Goal: Task Accomplishment & Management: Complete application form

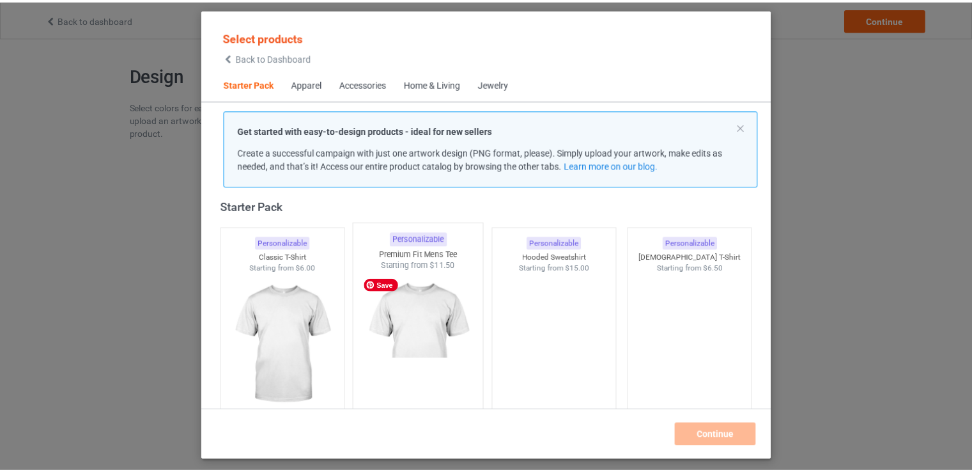
scroll to position [16, 0]
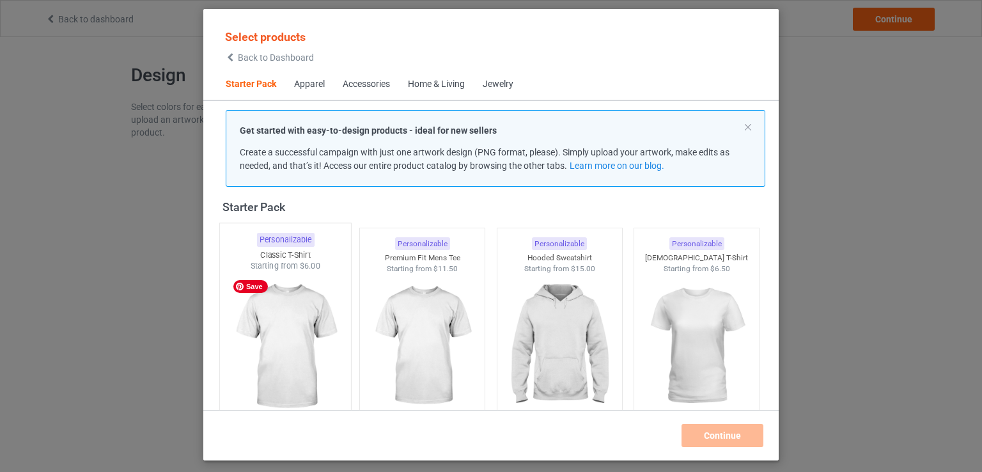
click at [272, 348] on img at bounding box center [285, 347] width 120 height 150
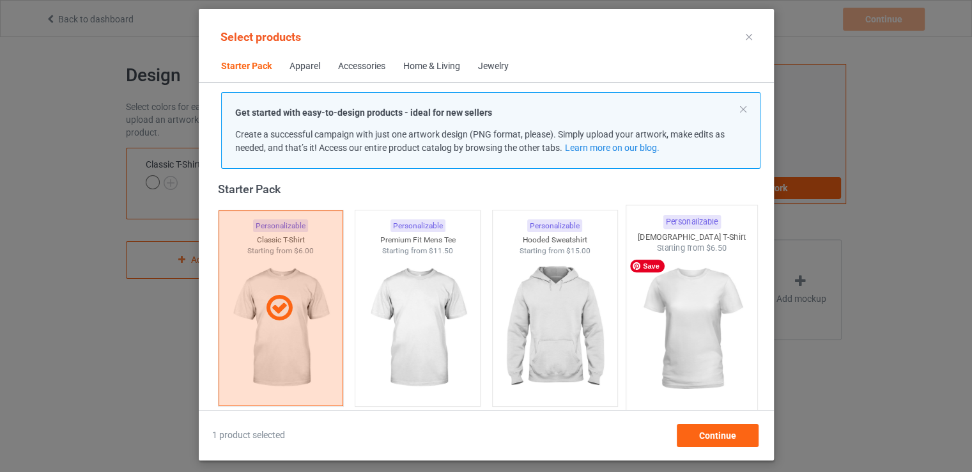
click at [679, 291] on img at bounding box center [692, 329] width 120 height 150
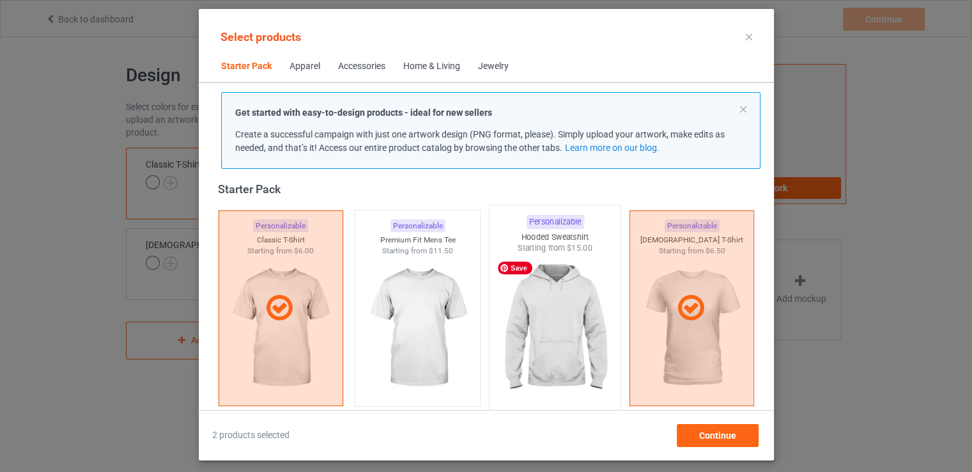
click at [556, 320] on img at bounding box center [555, 329] width 120 height 150
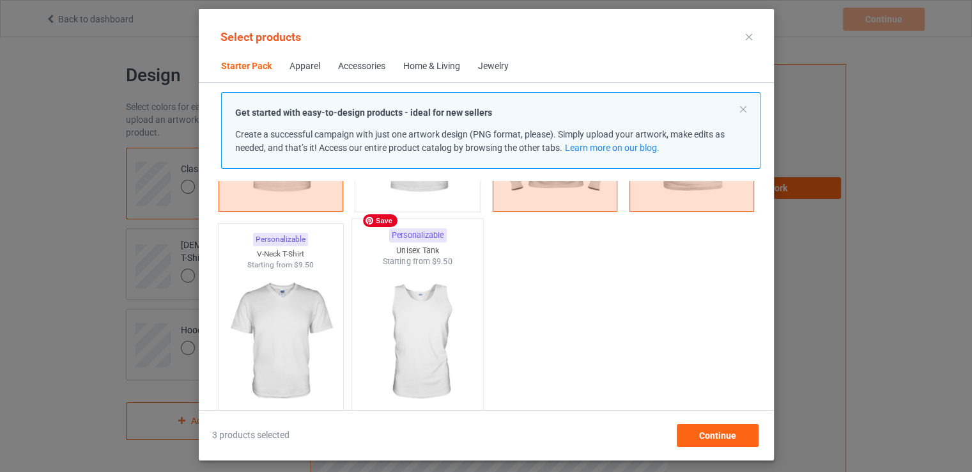
scroll to position [208, 0]
click at [419, 320] on img at bounding box center [417, 345] width 120 height 150
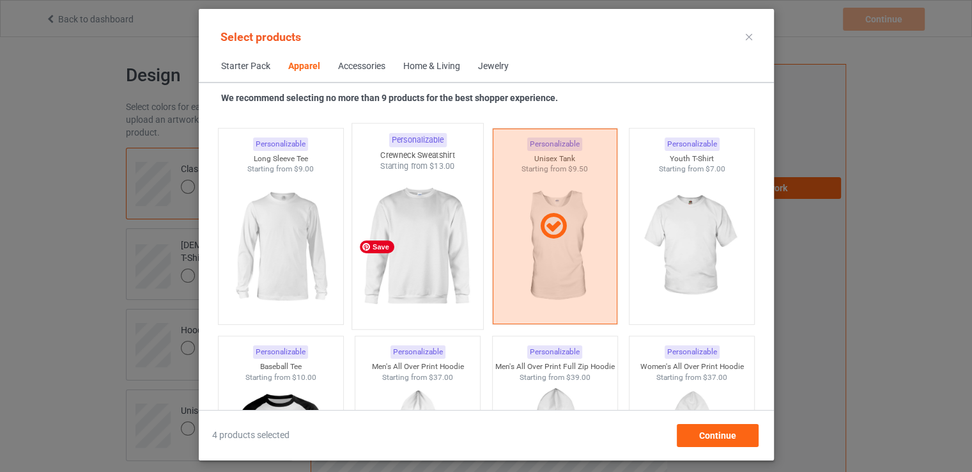
scroll to position [911, 0]
click at [437, 238] on img at bounding box center [417, 246] width 120 height 150
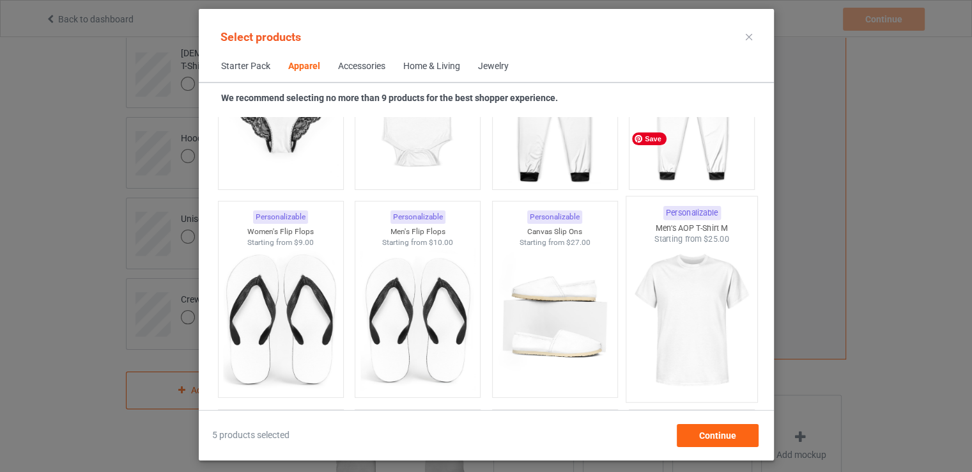
scroll to position [1870, 0]
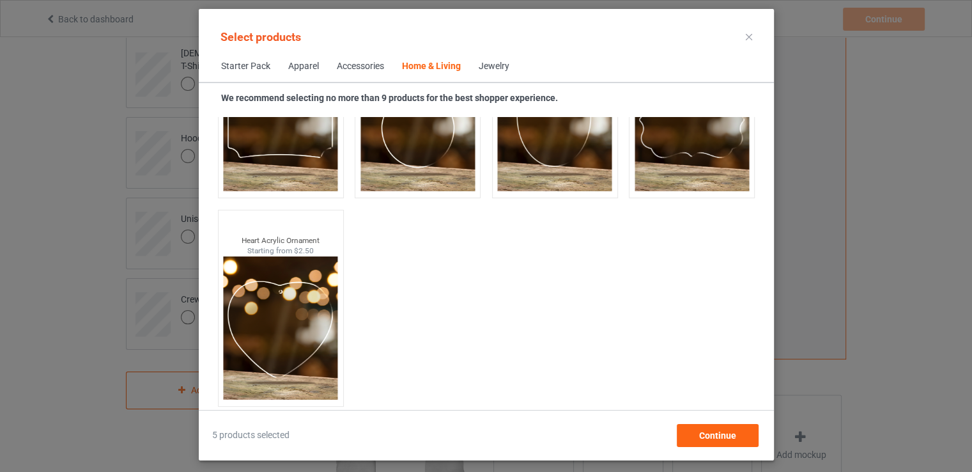
scroll to position [13816, 0]
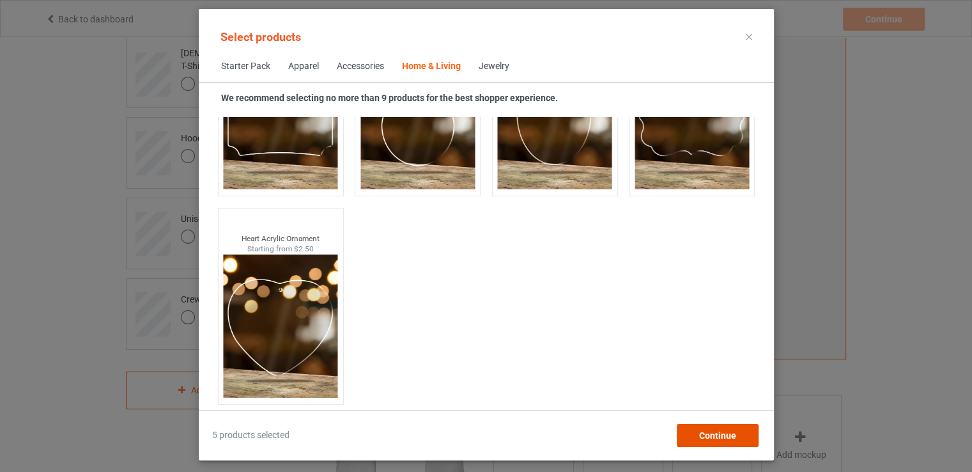
click at [717, 431] on span "Continue" at bounding box center [717, 435] width 37 height 10
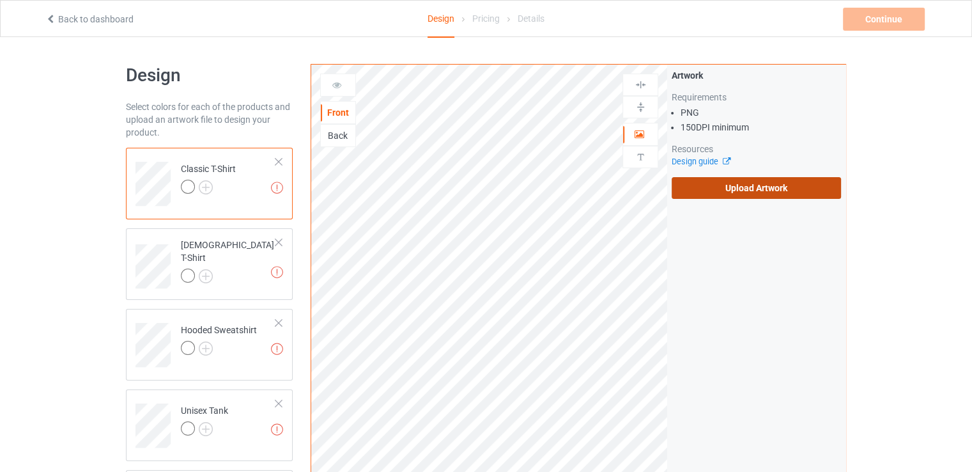
click at [739, 187] on label "Upload Artwork" at bounding box center [756, 188] width 169 height 22
click at [0, 0] on input "Upload Artwork" at bounding box center [0, 0] width 0 height 0
click at [725, 198] on label "Upload Artwork" at bounding box center [756, 188] width 169 height 22
click at [0, 0] on input "Upload Artwork" at bounding box center [0, 0] width 0 height 0
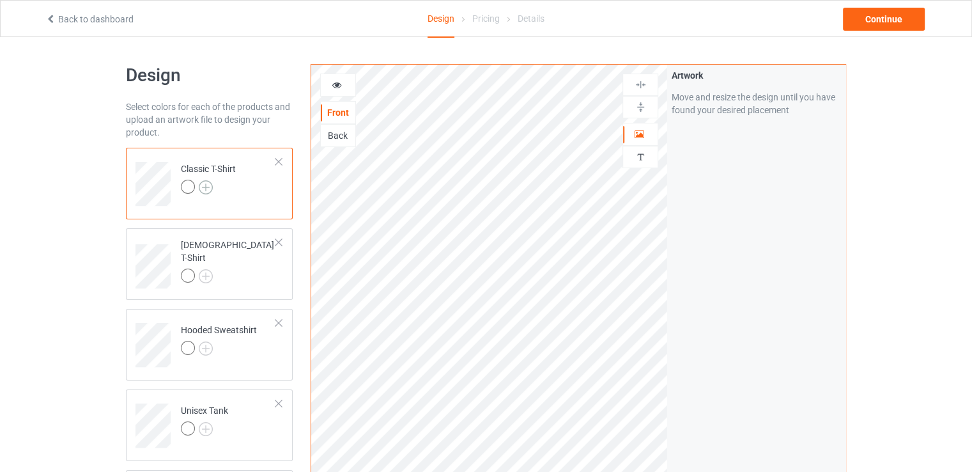
click at [206, 185] on img at bounding box center [206, 187] width 14 height 14
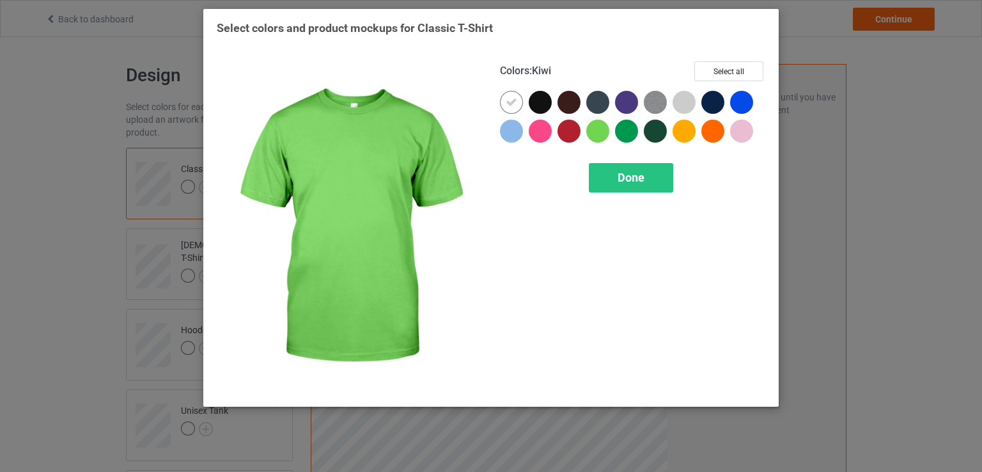
click at [601, 131] on div at bounding box center [597, 131] width 23 height 23
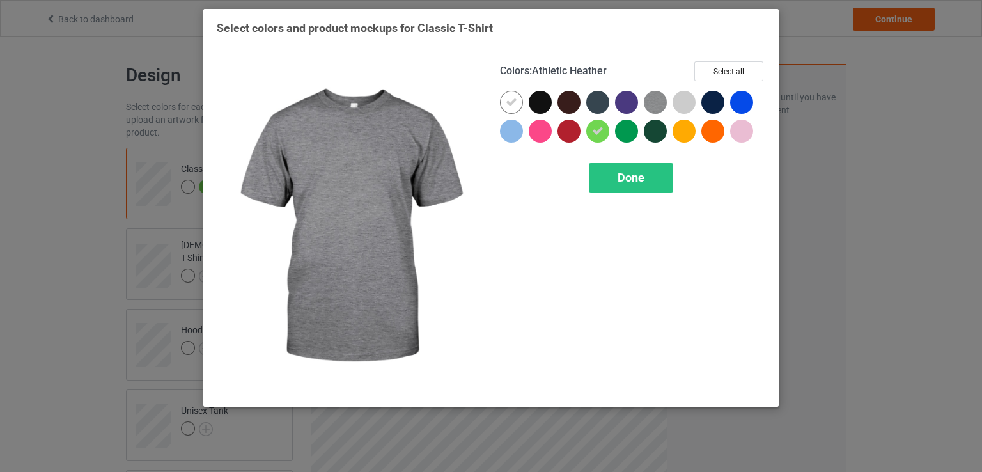
click at [658, 103] on img at bounding box center [655, 102] width 23 height 23
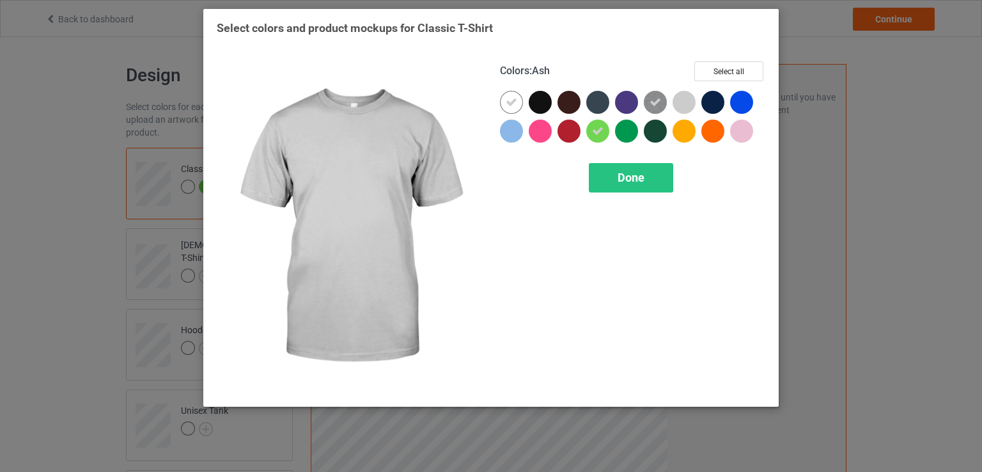
click at [679, 104] on div at bounding box center [683, 102] width 23 height 23
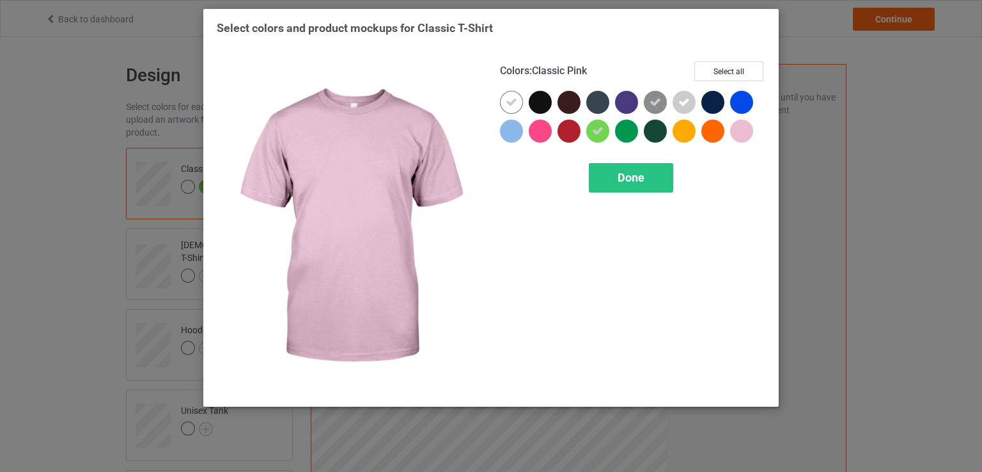
click at [749, 133] on div at bounding box center [741, 131] width 23 height 23
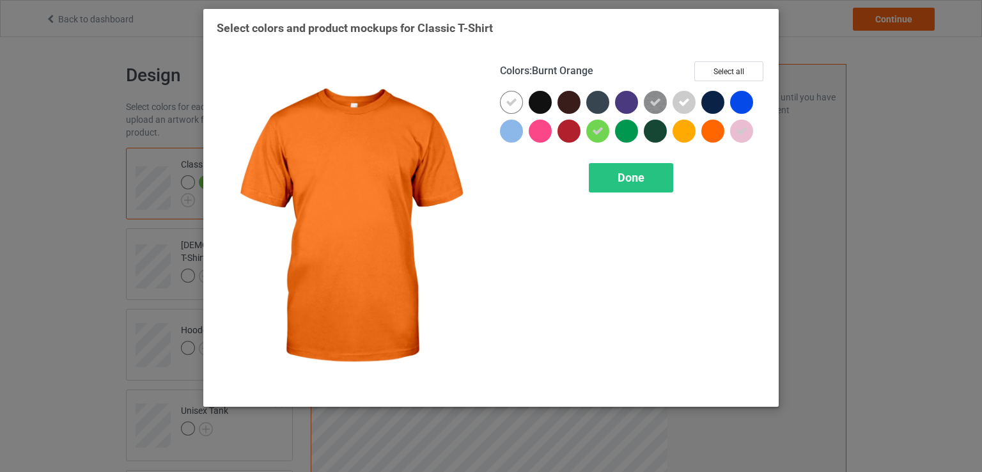
click at [714, 134] on div at bounding box center [712, 131] width 23 height 23
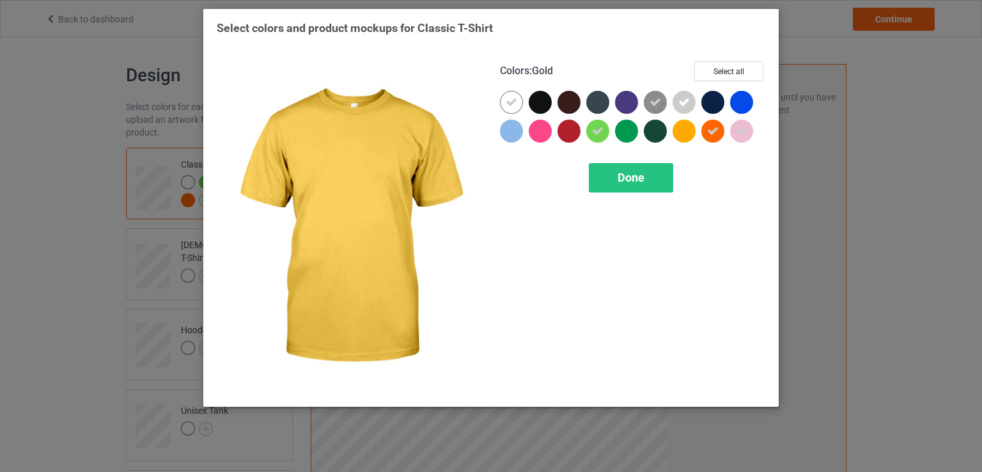
click at [675, 136] on div at bounding box center [683, 131] width 23 height 23
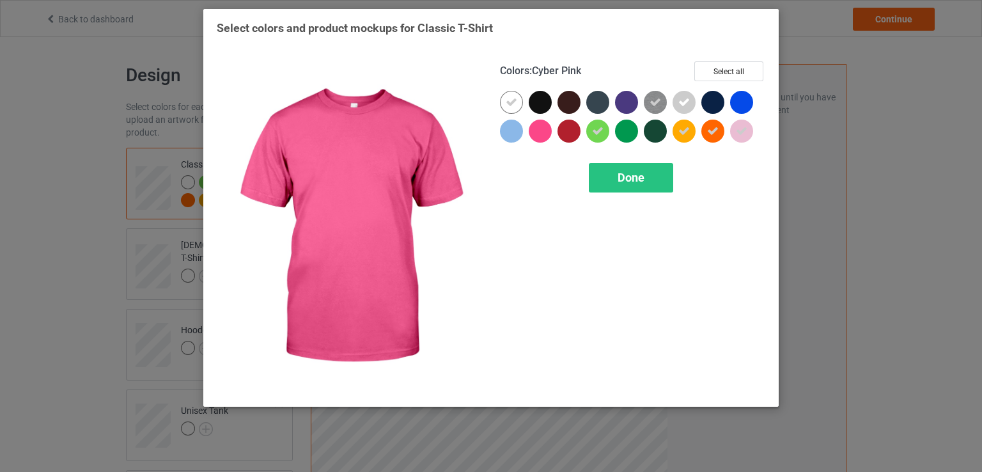
click at [548, 130] on div at bounding box center [540, 131] width 23 height 23
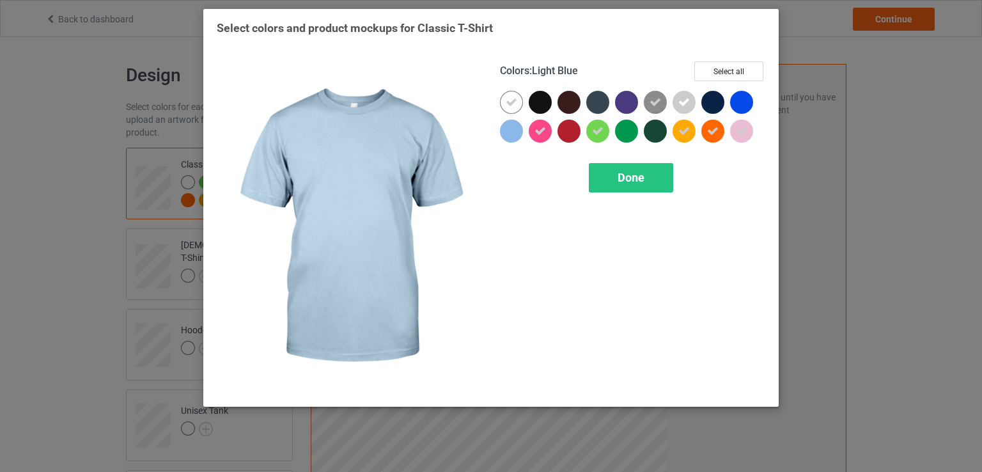
click at [508, 136] on div at bounding box center [511, 131] width 23 height 23
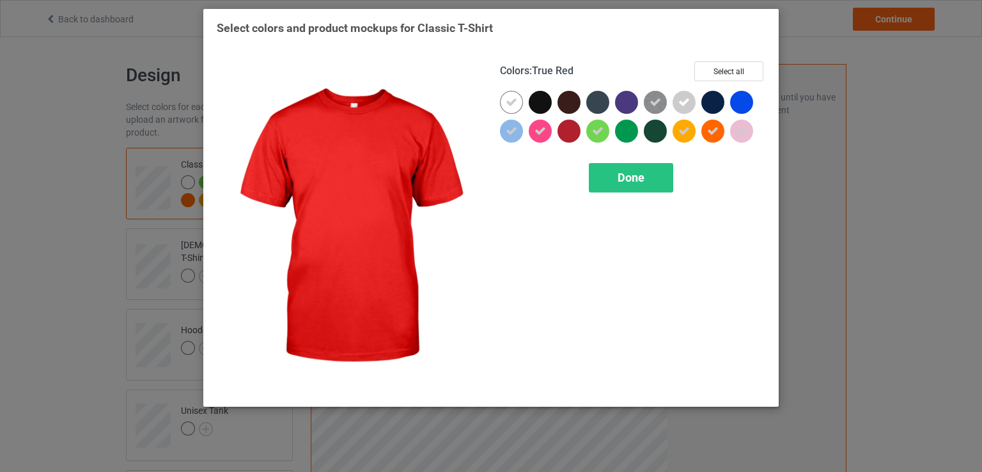
click at [574, 136] on div at bounding box center [568, 131] width 23 height 23
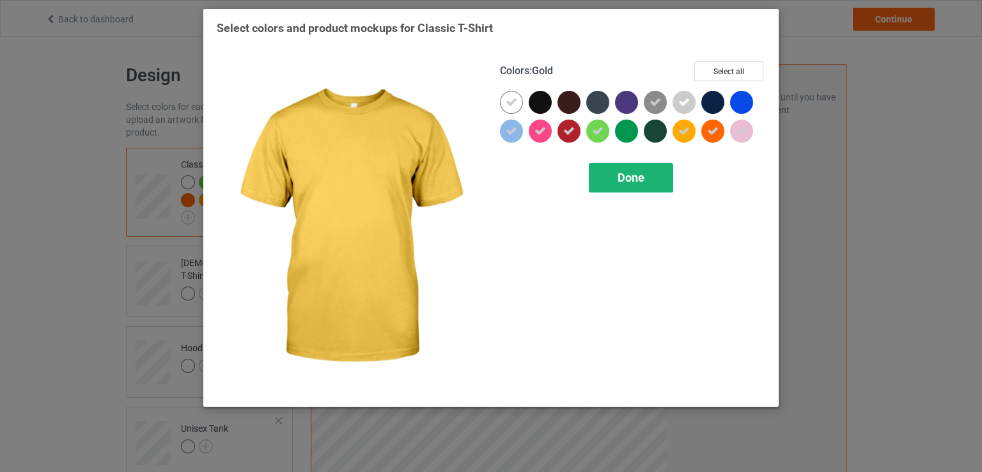
click at [632, 176] on span "Done" at bounding box center [630, 177] width 27 height 13
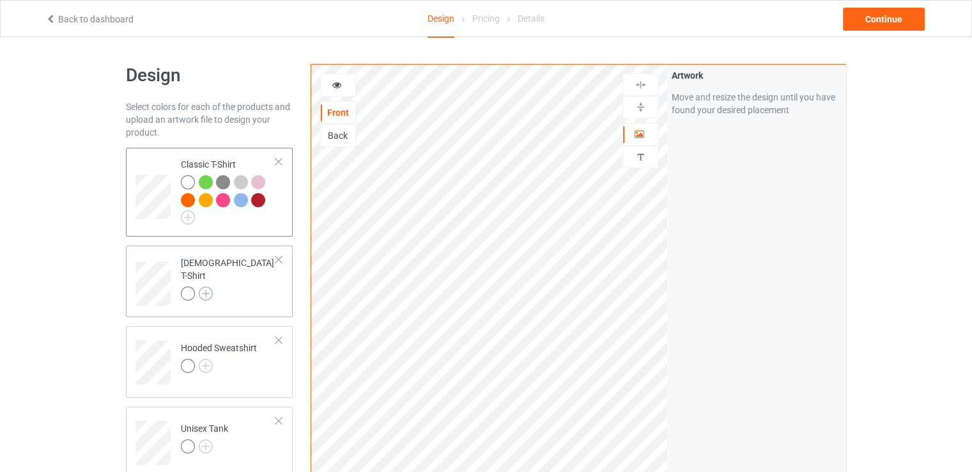
click at [210, 286] on img at bounding box center [206, 293] width 14 height 14
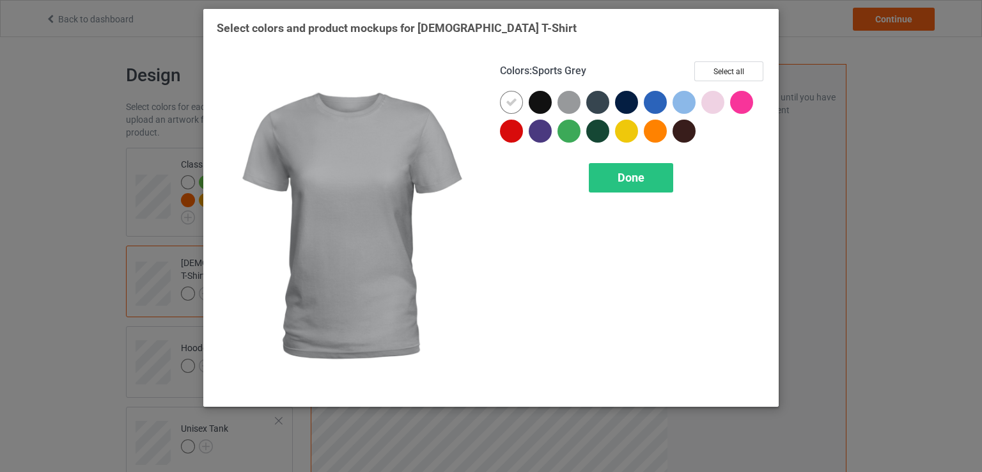
click at [572, 107] on div at bounding box center [568, 102] width 23 height 23
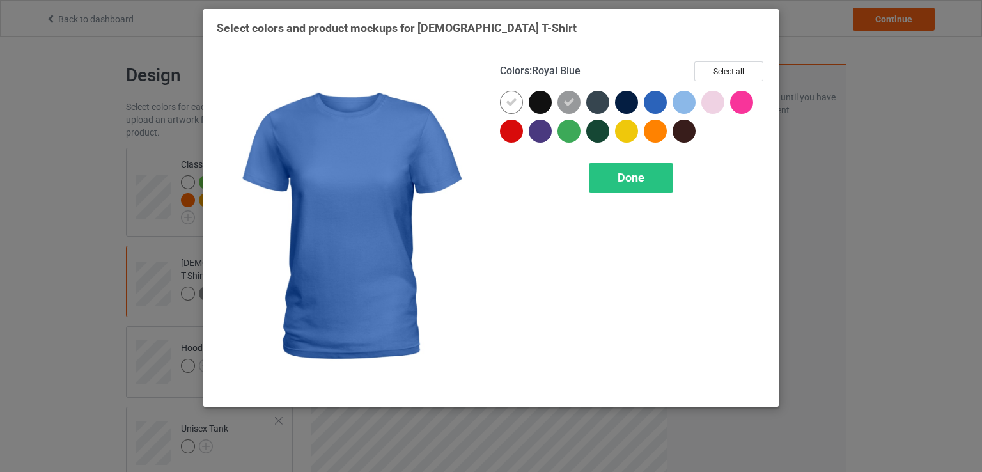
click at [655, 100] on div at bounding box center [655, 102] width 23 height 23
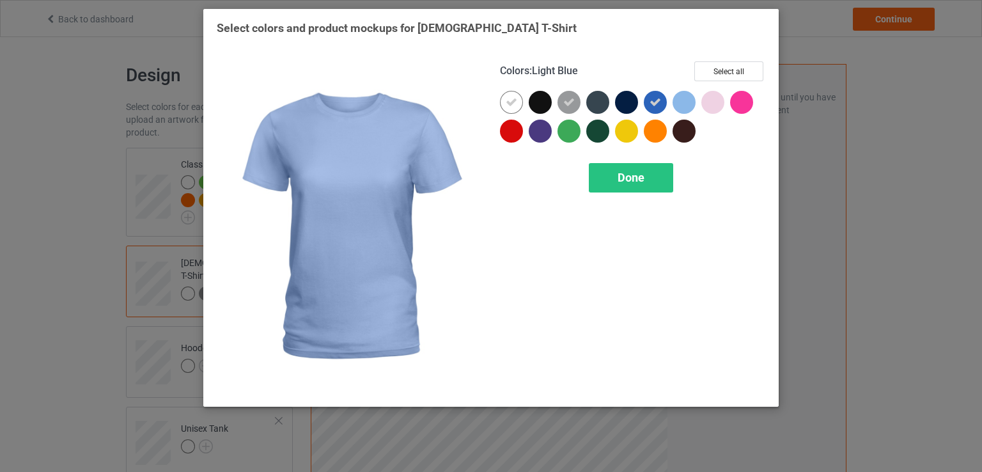
click at [687, 103] on div at bounding box center [683, 102] width 23 height 23
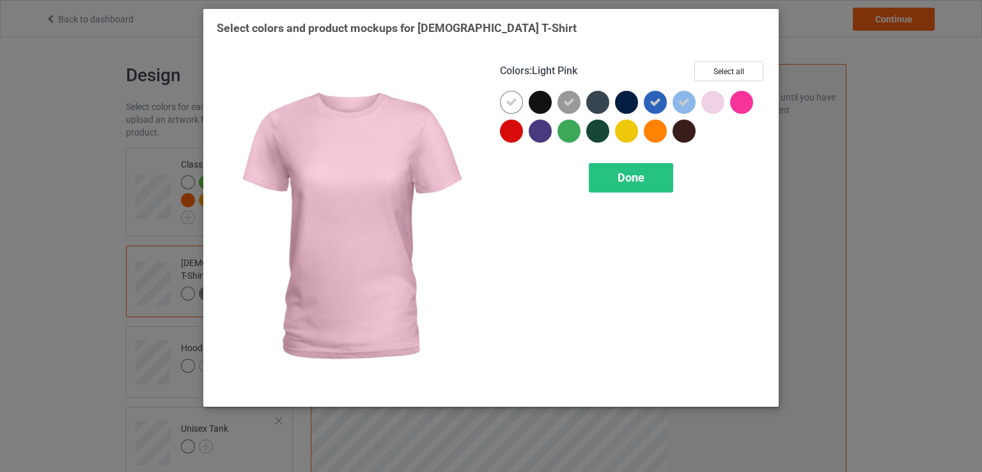
click at [709, 103] on div at bounding box center [712, 102] width 23 height 23
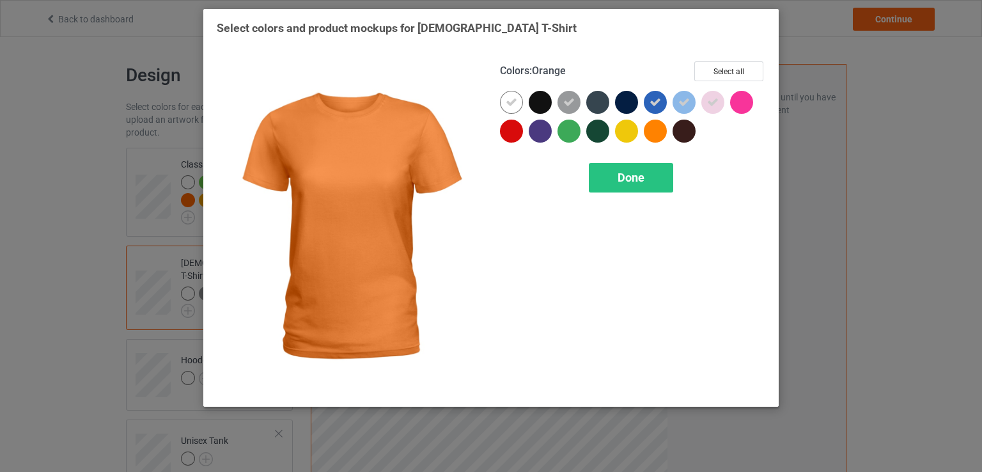
click at [644, 136] on div at bounding box center [655, 131] width 23 height 23
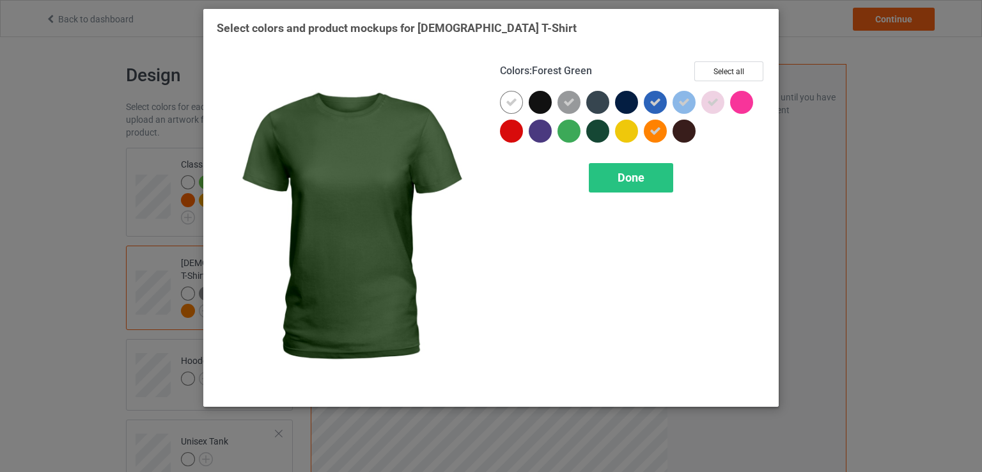
click at [614, 136] on div at bounding box center [600, 134] width 29 height 29
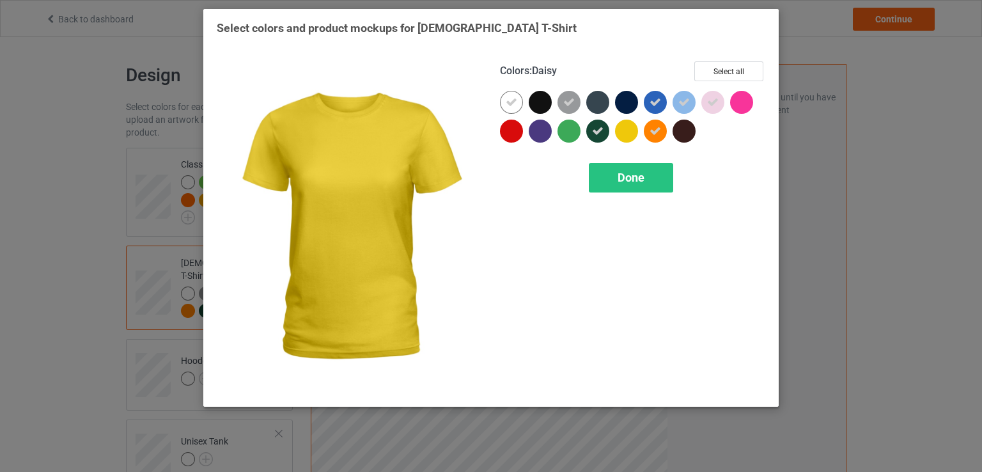
drag, startPoint x: 626, startPoint y: 128, endPoint x: 550, endPoint y: 139, distance: 77.4
click at [626, 128] on div at bounding box center [626, 131] width 23 height 23
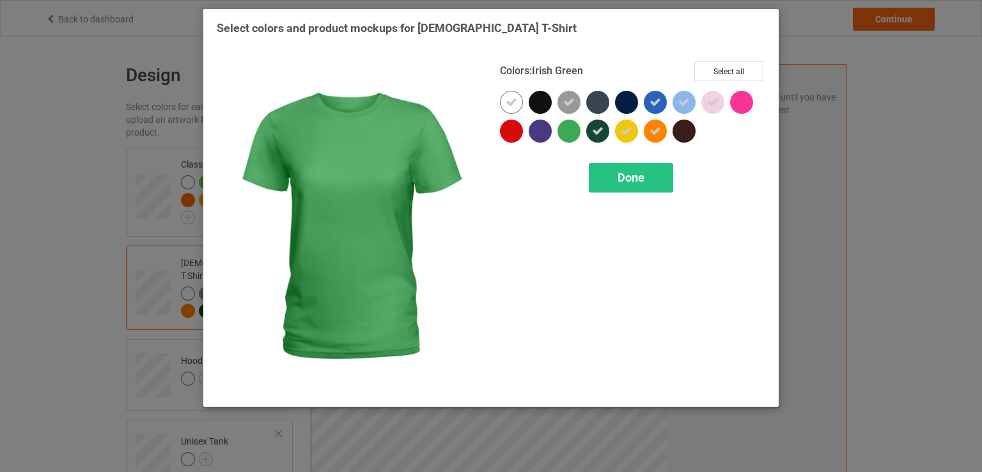
drag, startPoint x: 570, startPoint y: 132, endPoint x: 527, endPoint y: 136, distance: 43.6
click at [570, 132] on div at bounding box center [568, 131] width 23 height 23
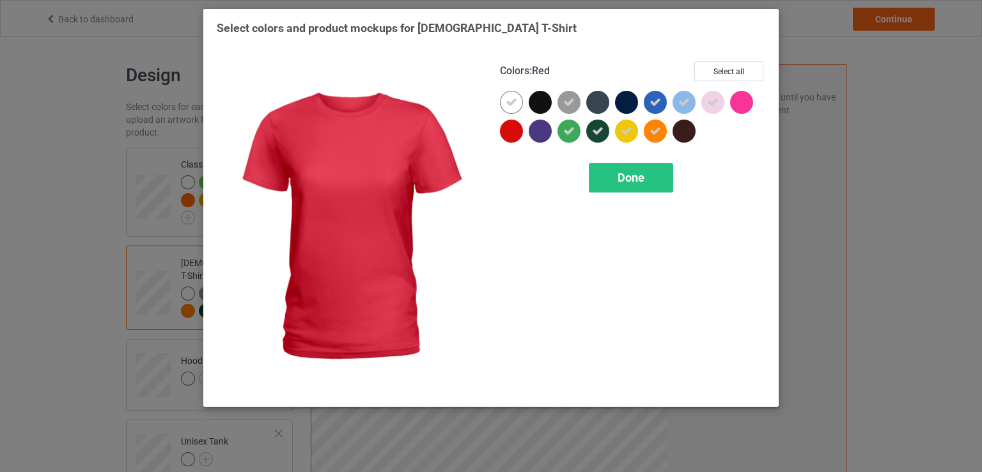
click at [519, 136] on div at bounding box center [511, 131] width 23 height 23
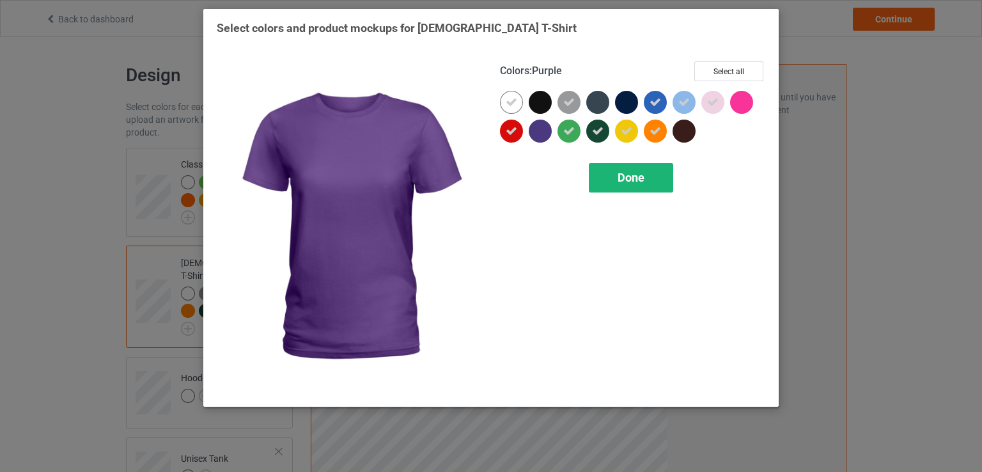
click at [623, 180] on span "Done" at bounding box center [630, 177] width 27 height 13
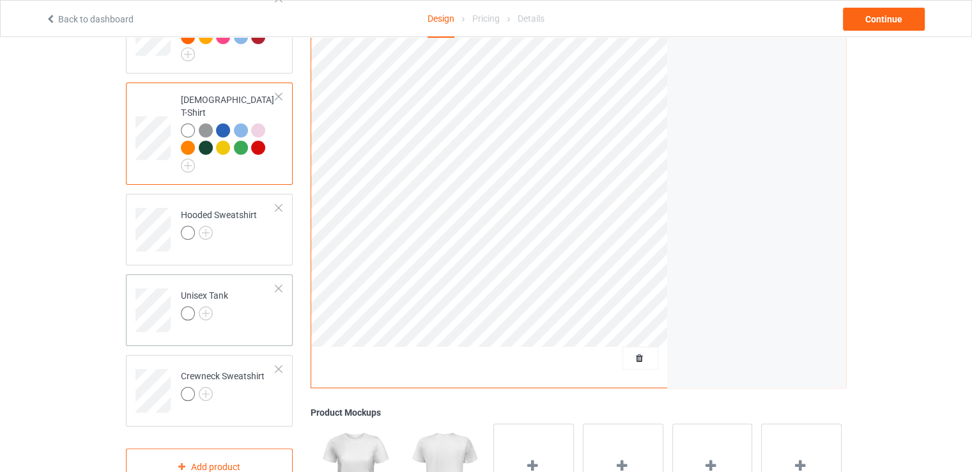
scroll to position [192, 0]
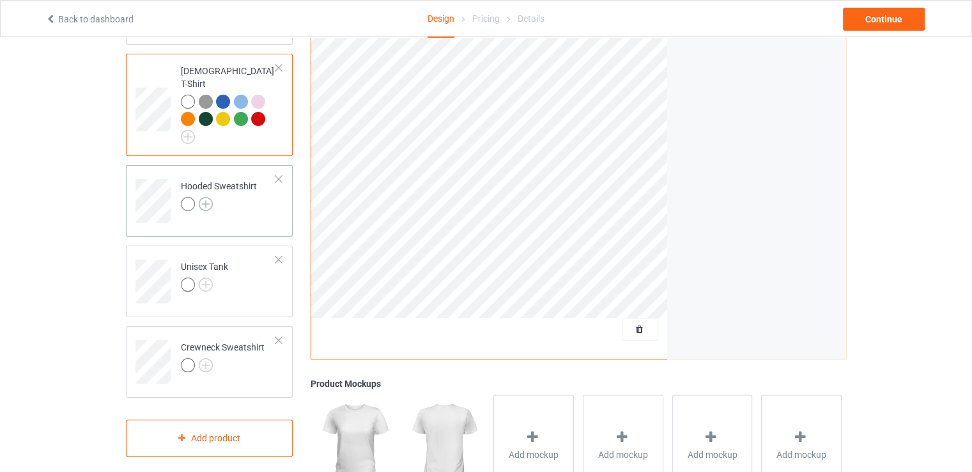
click at [203, 197] on img at bounding box center [206, 204] width 14 height 14
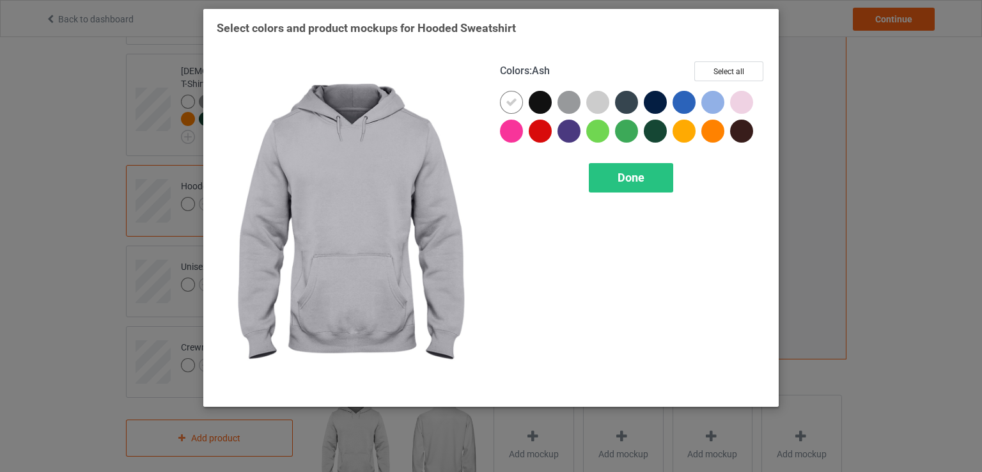
click at [600, 102] on div at bounding box center [597, 102] width 23 height 23
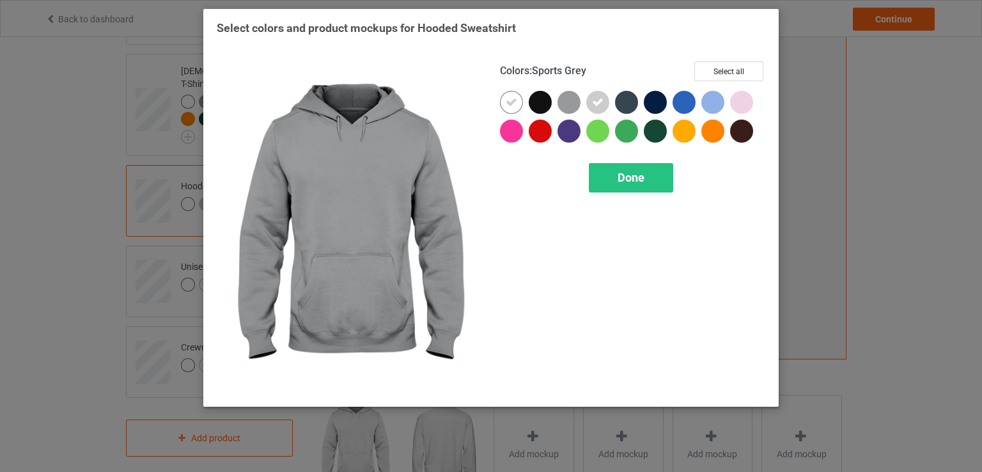
click at [570, 105] on div at bounding box center [568, 102] width 23 height 23
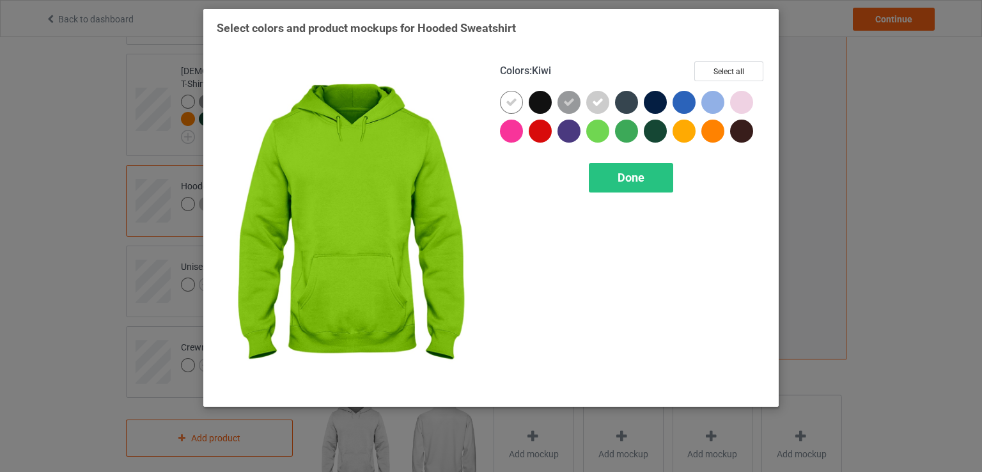
click at [597, 127] on div at bounding box center [597, 131] width 23 height 23
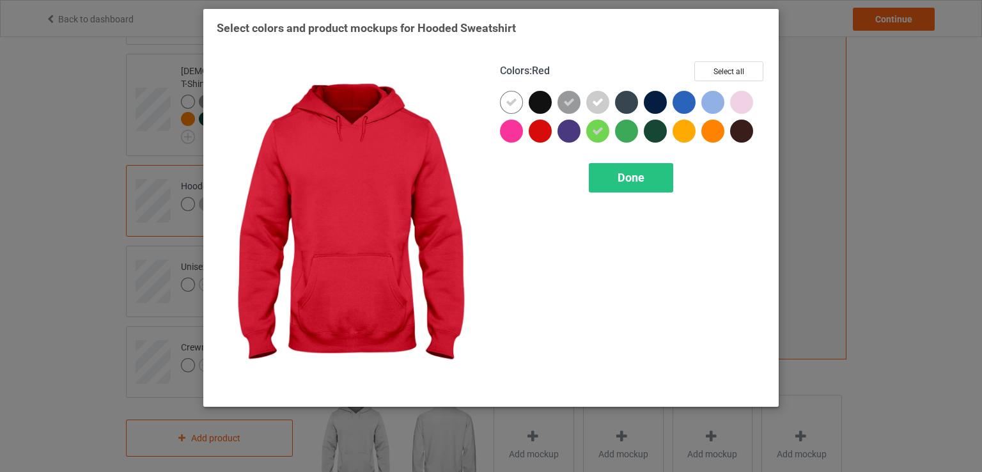
click at [548, 134] on div at bounding box center [540, 131] width 23 height 23
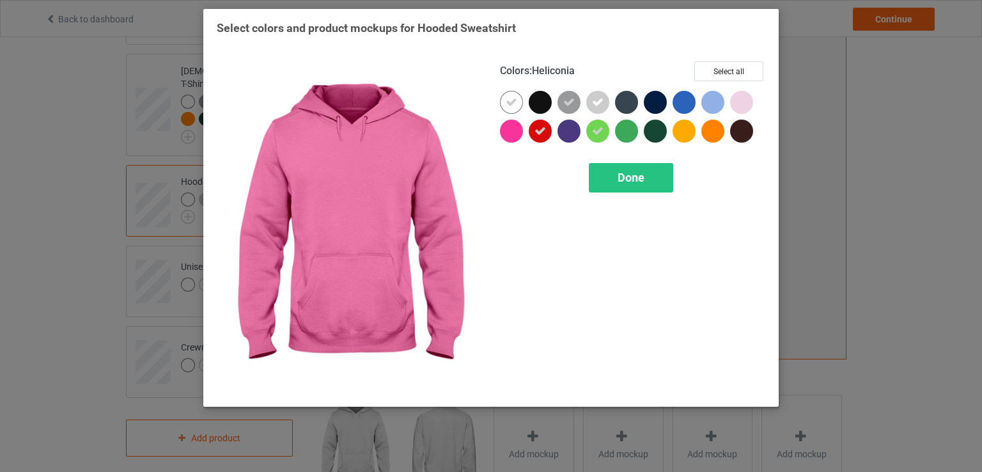
click at [510, 137] on div at bounding box center [511, 131] width 23 height 23
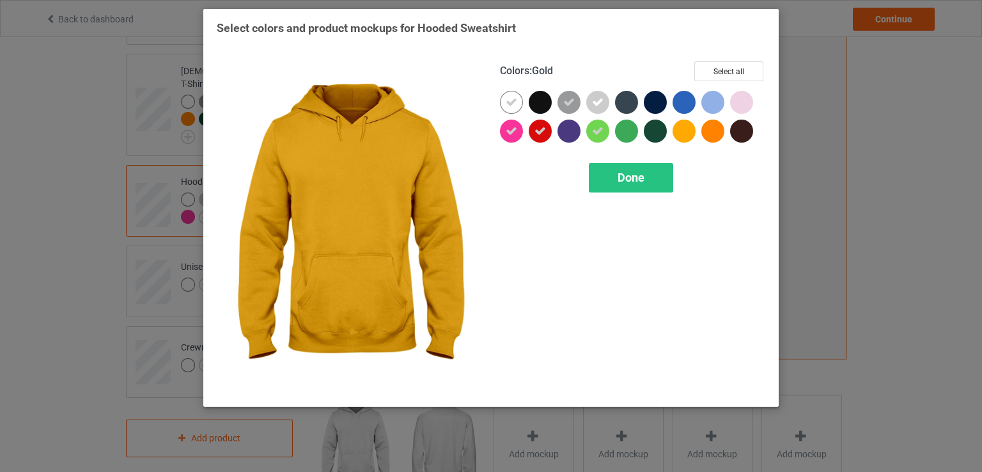
click at [685, 137] on div at bounding box center [683, 131] width 23 height 23
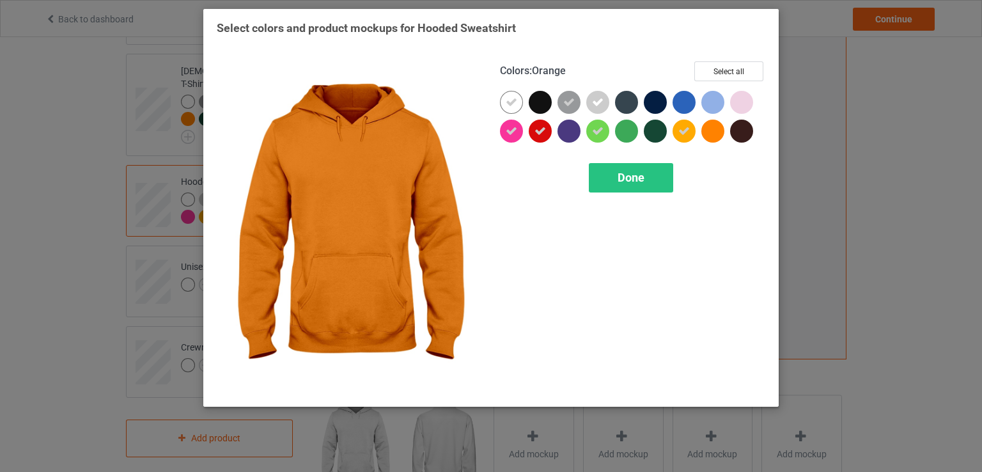
click at [721, 130] on div at bounding box center [712, 131] width 23 height 23
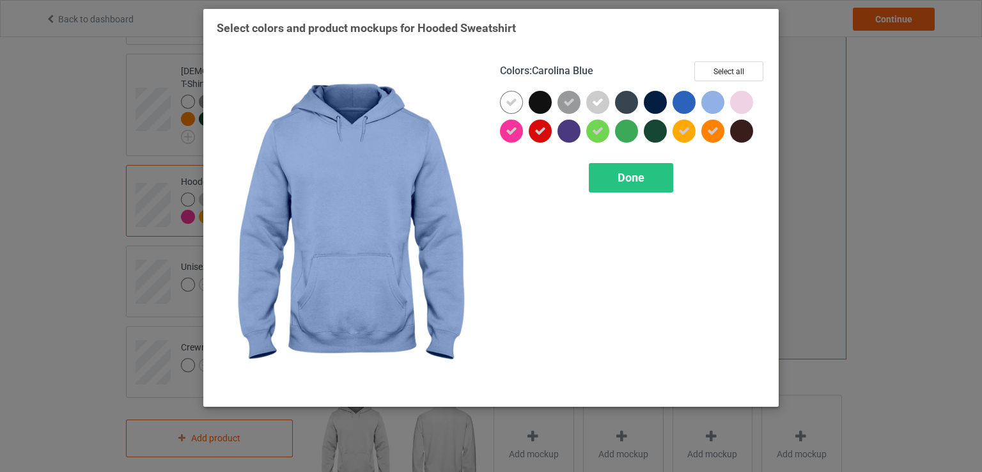
click at [715, 110] on div at bounding box center [712, 102] width 23 height 23
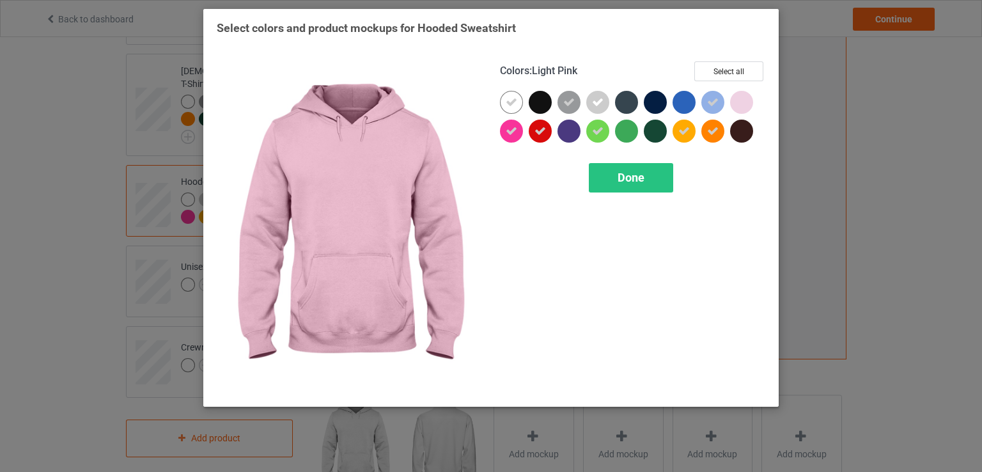
click at [739, 105] on div at bounding box center [741, 102] width 23 height 23
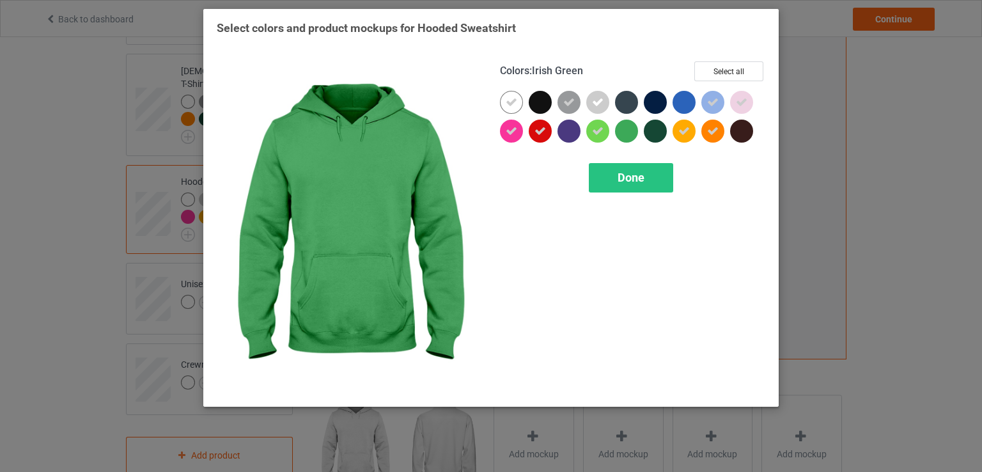
click at [626, 130] on div at bounding box center [626, 131] width 23 height 23
click at [630, 192] on div "Colors : Irish Green Select all Done" at bounding box center [632, 227] width 283 height 350
click at [630, 185] on div "Done" at bounding box center [631, 177] width 84 height 29
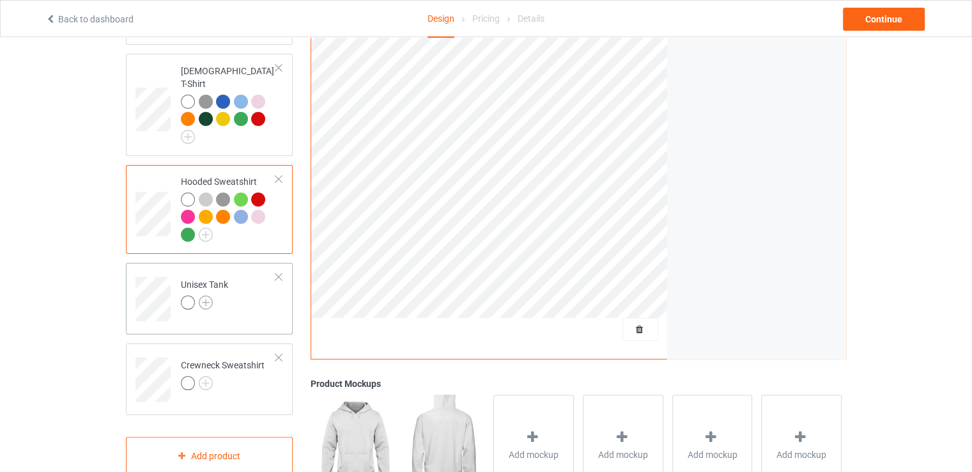
click at [207, 295] on img at bounding box center [206, 302] width 14 height 14
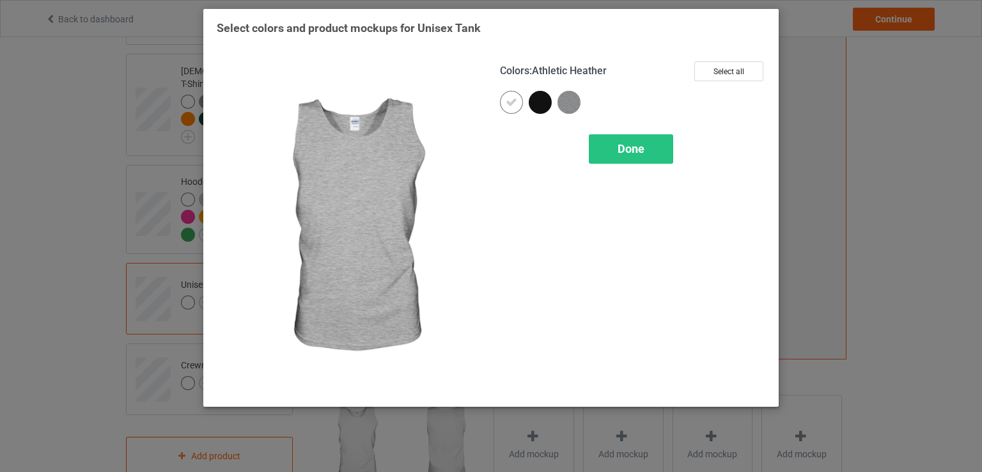
click at [570, 105] on img at bounding box center [568, 102] width 23 height 23
click at [634, 144] on span "Done" at bounding box center [630, 148] width 27 height 13
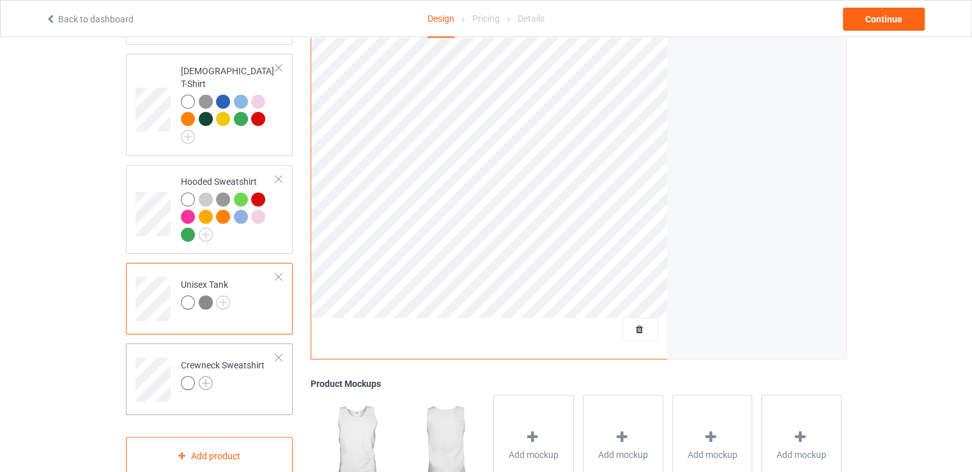
click at [205, 376] on img at bounding box center [206, 383] width 14 height 14
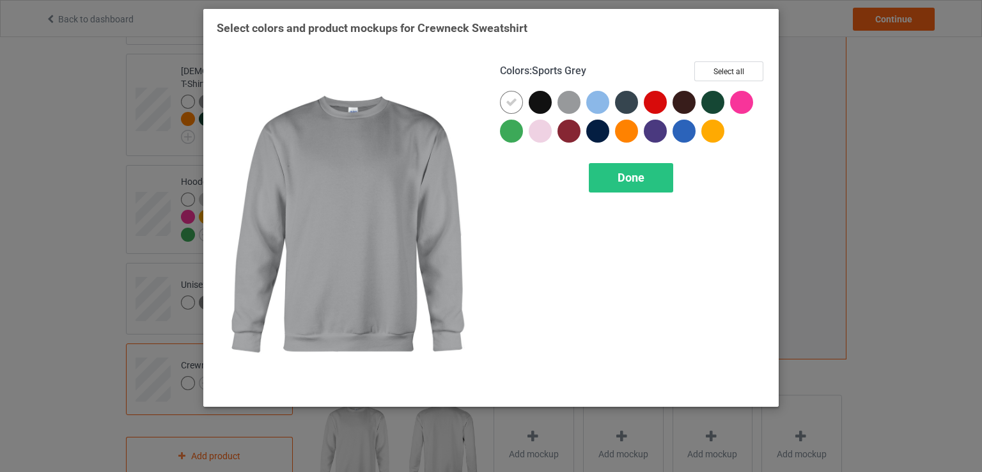
click at [578, 108] on div at bounding box center [568, 102] width 23 height 23
click at [601, 107] on div at bounding box center [597, 102] width 23 height 23
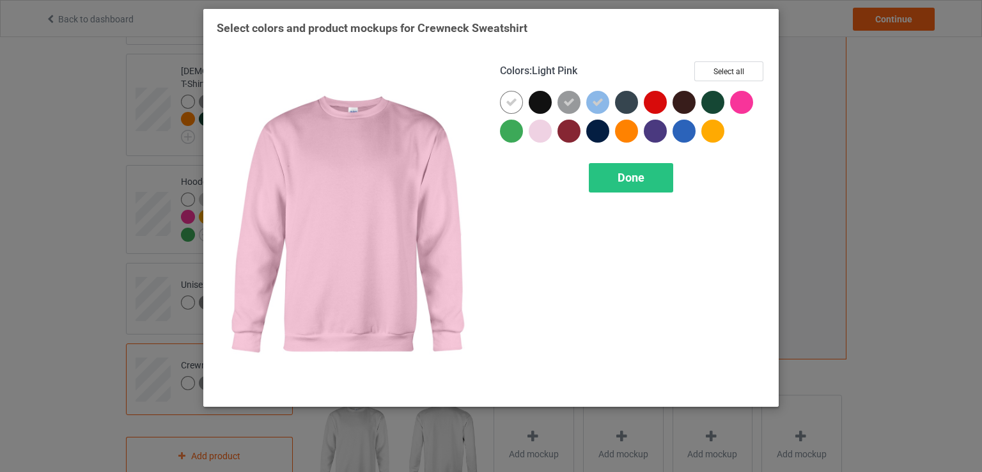
click at [536, 136] on div at bounding box center [540, 131] width 23 height 23
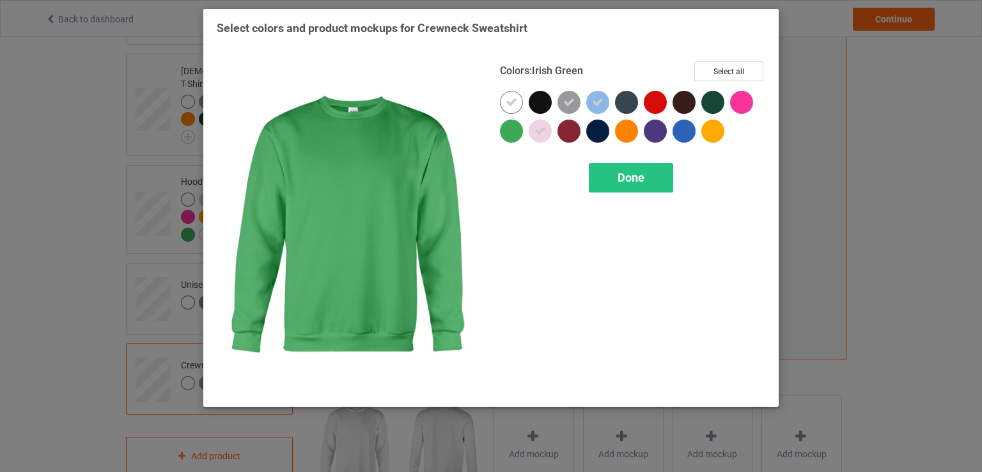
click at [506, 138] on div at bounding box center [511, 131] width 23 height 23
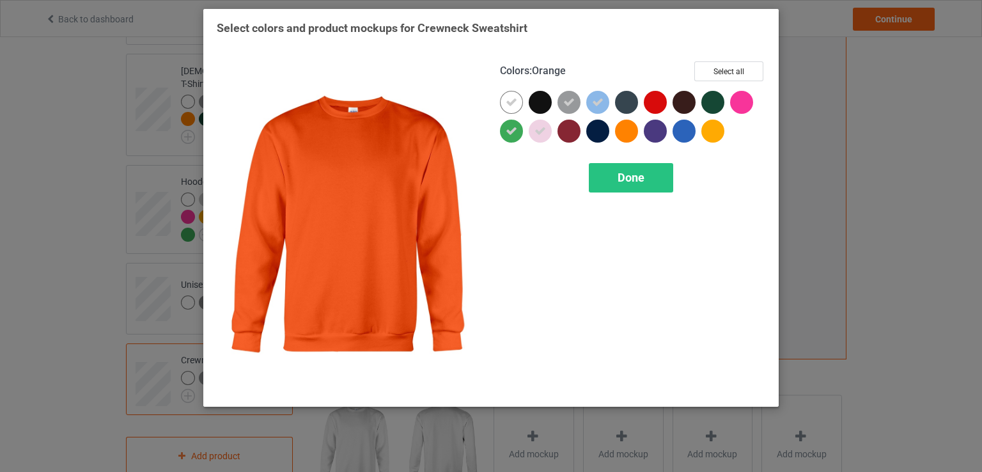
click at [632, 133] on div at bounding box center [626, 131] width 23 height 23
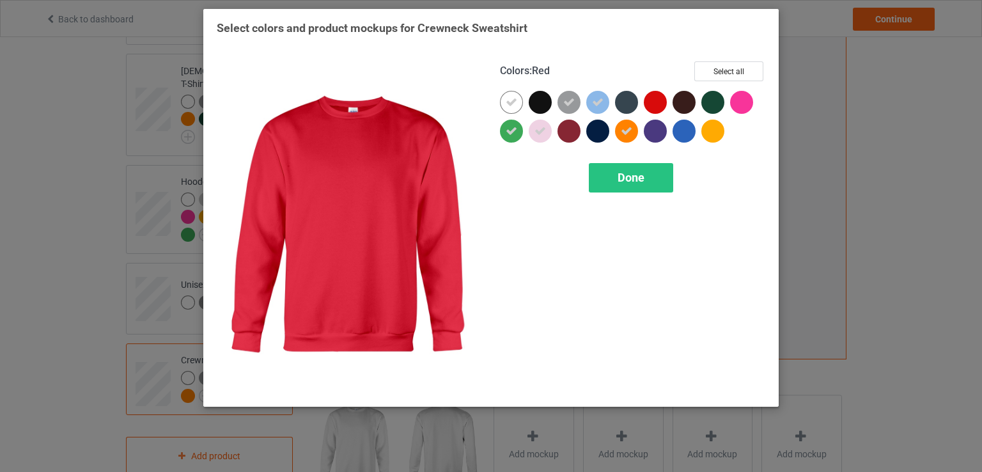
click at [662, 100] on div at bounding box center [655, 102] width 23 height 23
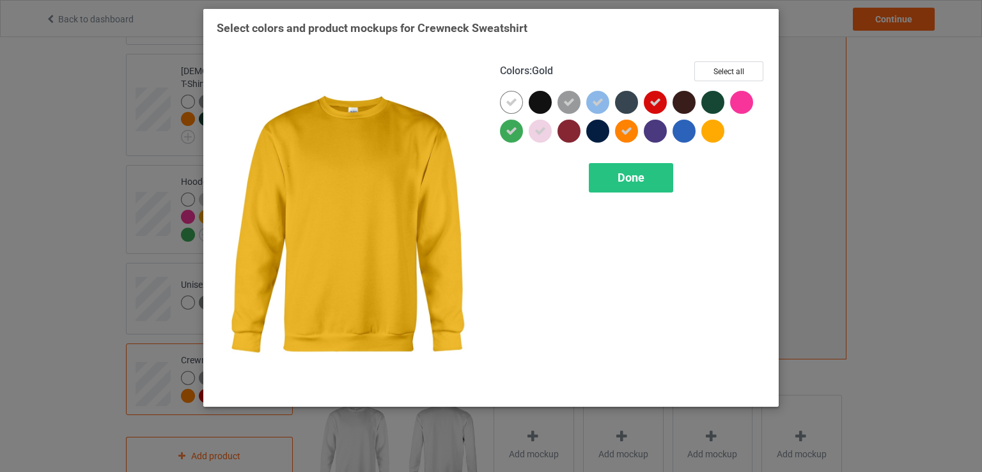
click at [713, 130] on div at bounding box center [712, 131] width 23 height 23
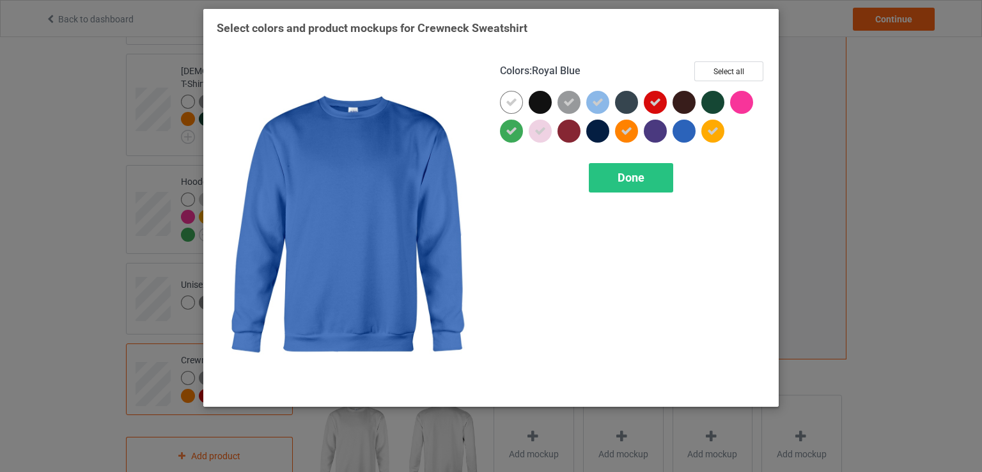
click at [679, 130] on div at bounding box center [683, 131] width 23 height 23
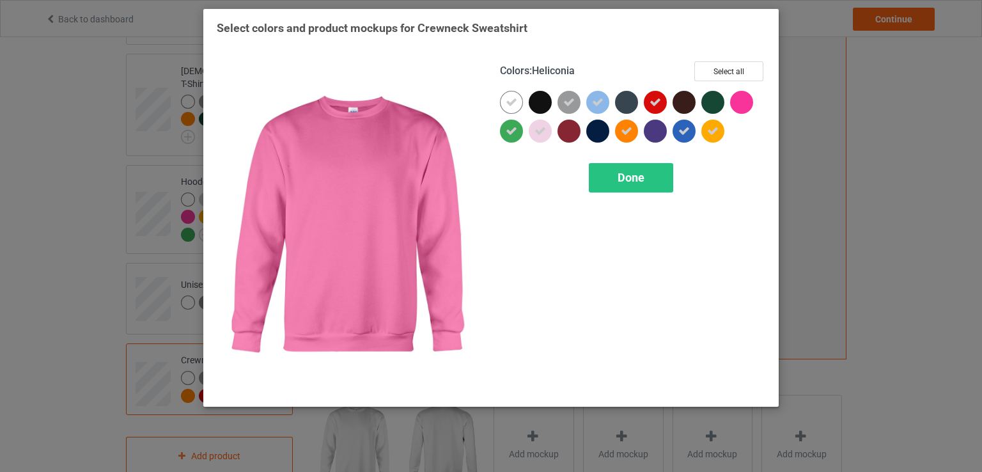
click at [751, 100] on div at bounding box center [741, 102] width 23 height 23
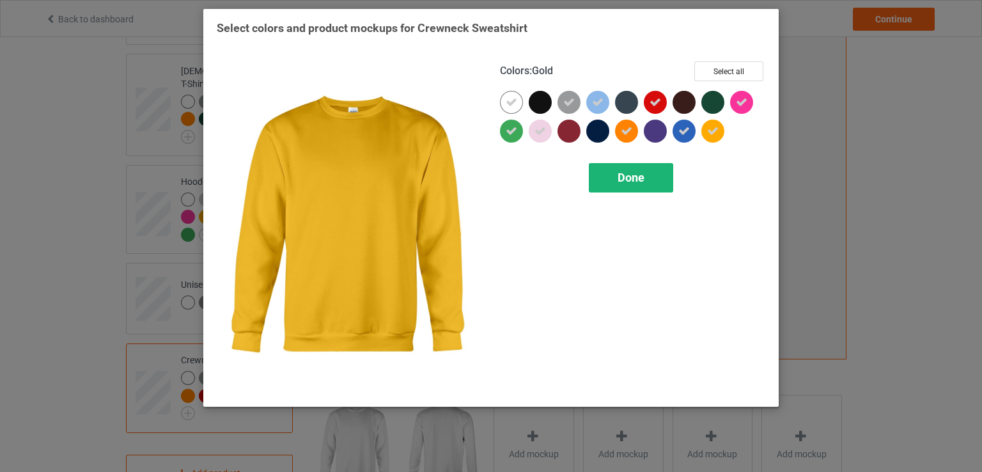
click at [647, 184] on div "Done" at bounding box center [631, 177] width 84 height 29
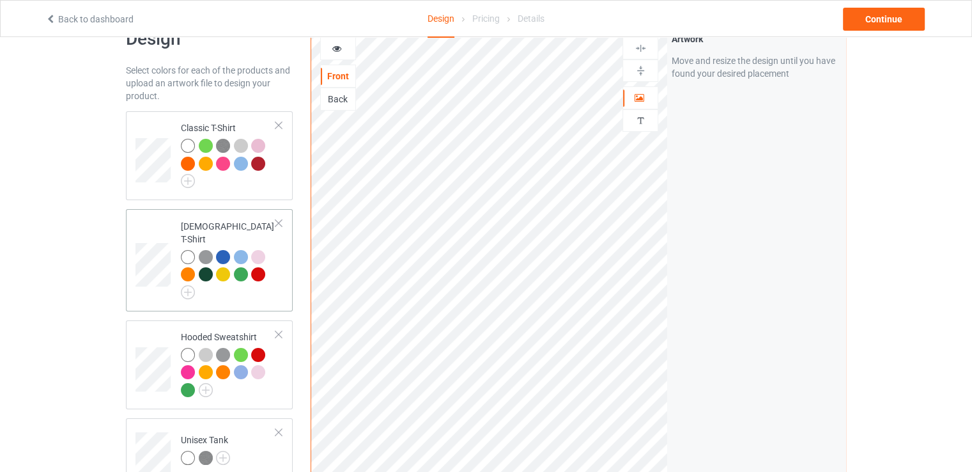
scroll to position [36, 0]
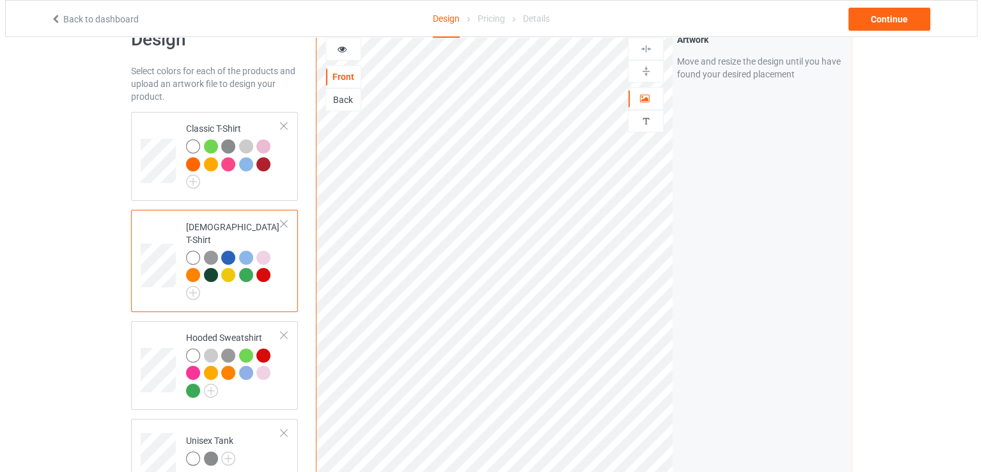
scroll to position [355, 0]
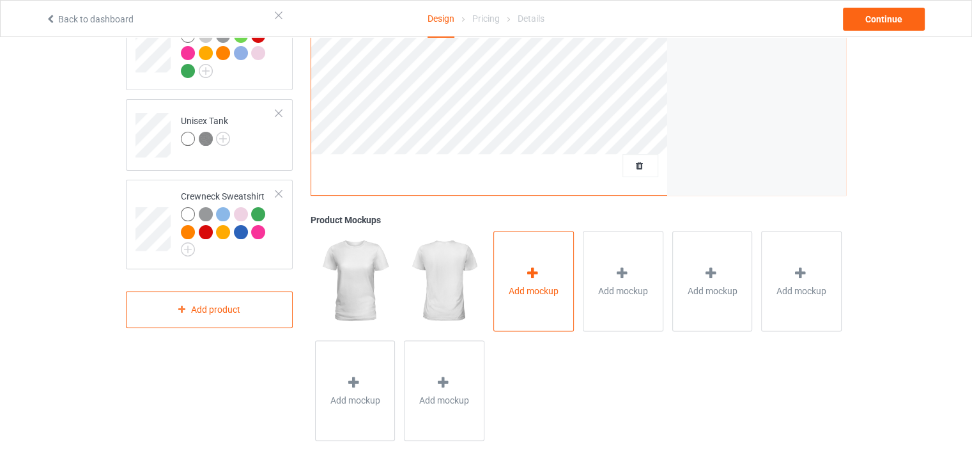
click at [507, 302] on div "Add mockup" at bounding box center [533, 281] width 81 height 100
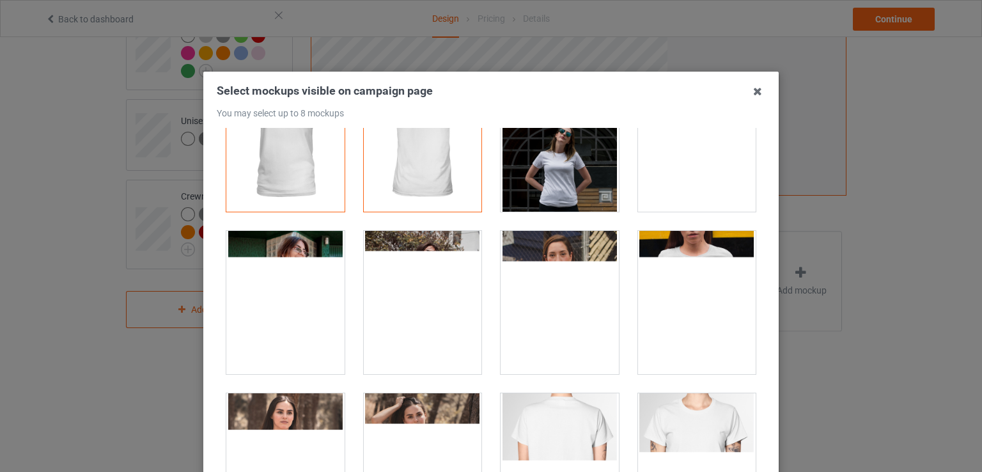
scroll to position [64, 0]
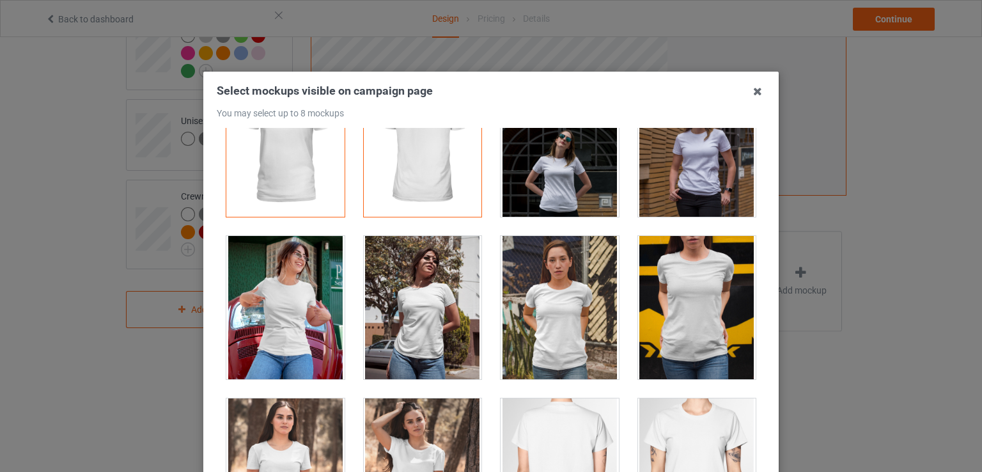
click at [312, 302] on div at bounding box center [285, 307] width 118 height 143
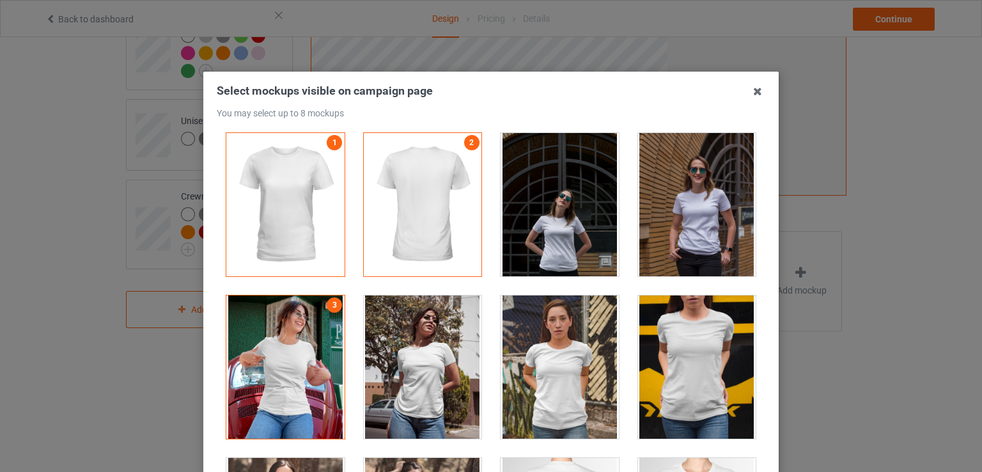
scroll to position [0, 0]
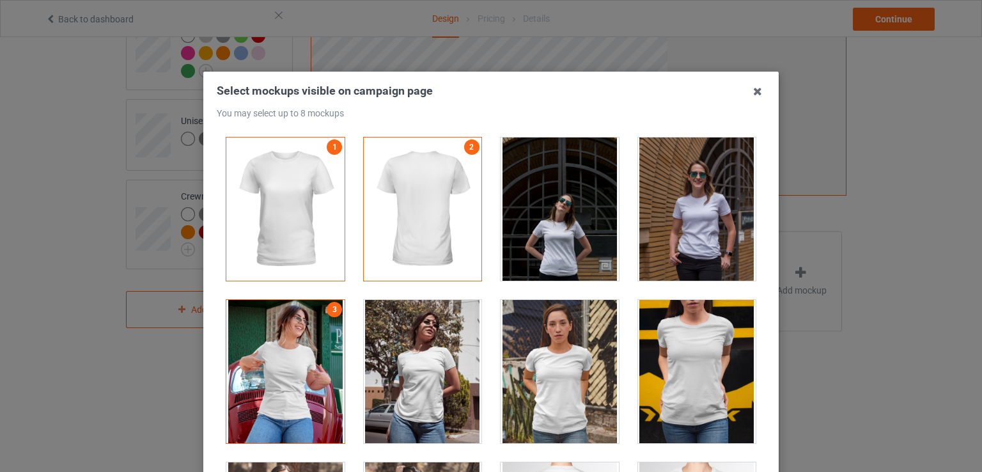
click at [680, 233] on div at bounding box center [697, 208] width 118 height 143
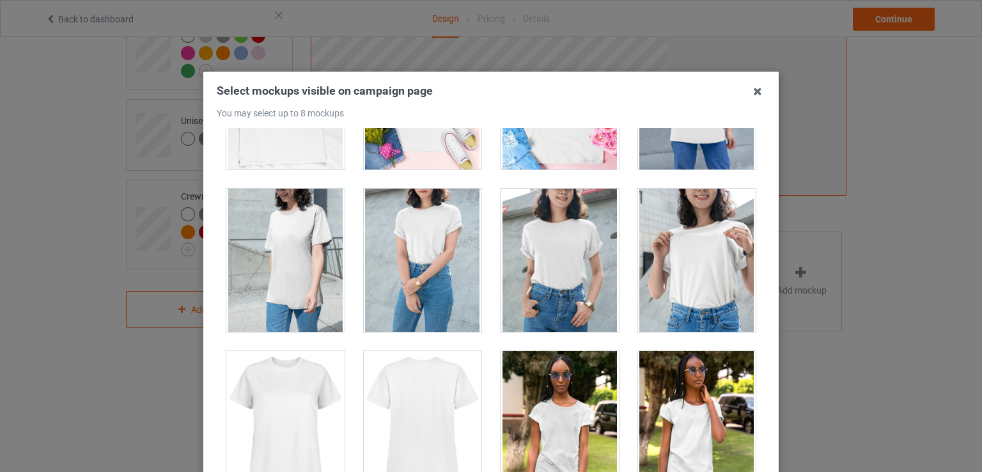
scroll to position [2237, 0]
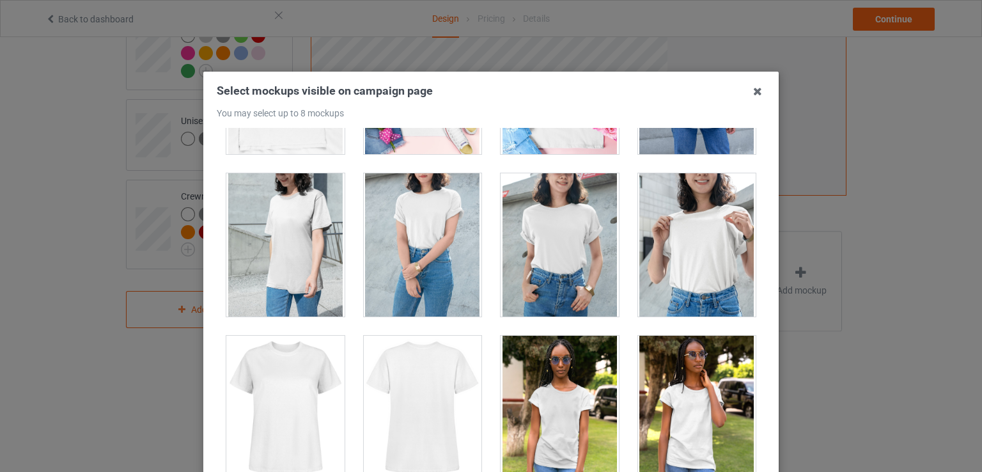
click at [649, 244] on div at bounding box center [697, 244] width 118 height 143
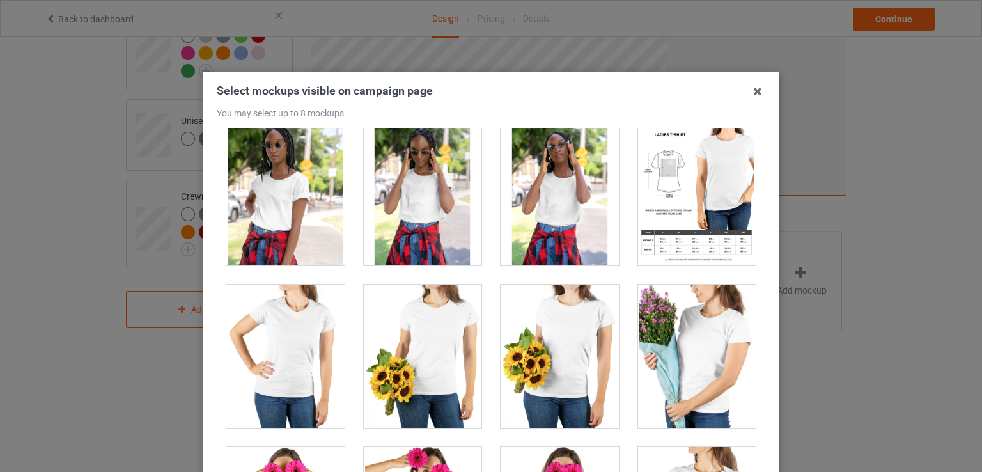
scroll to position [3068, 0]
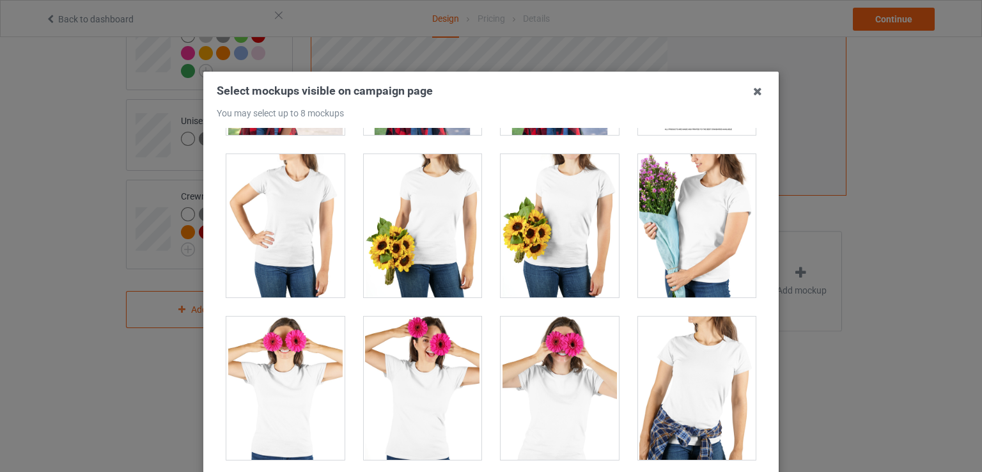
click at [675, 382] on div at bounding box center [697, 387] width 118 height 143
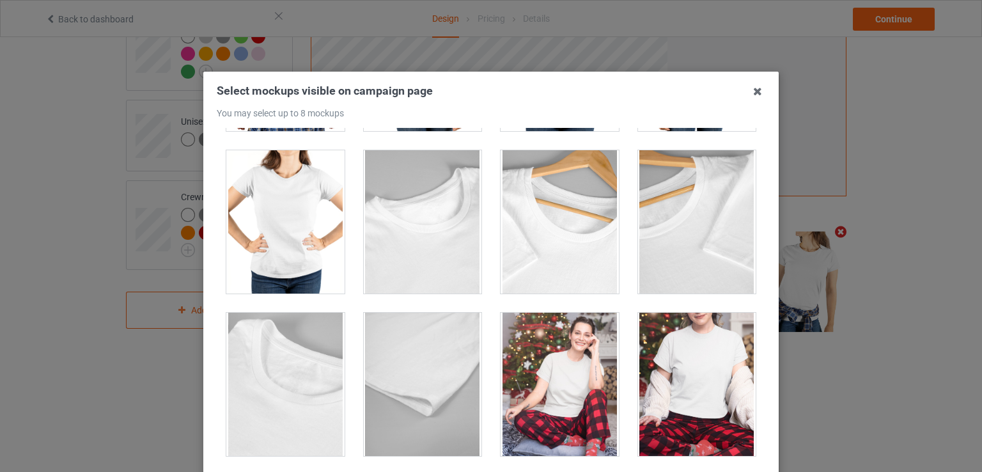
scroll to position [3579, 0]
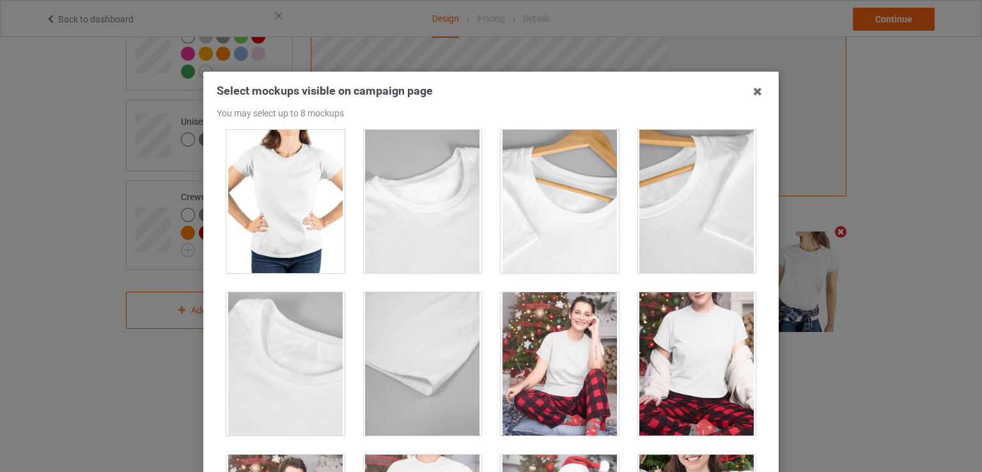
click at [678, 361] on div at bounding box center [697, 363] width 118 height 143
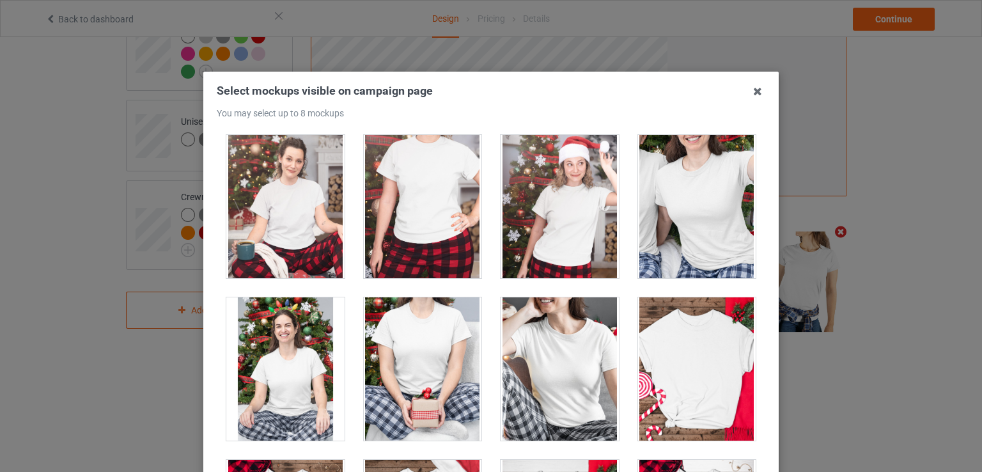
click at [704, 198] on div at bounding box center [697, 206] width 118 height 143
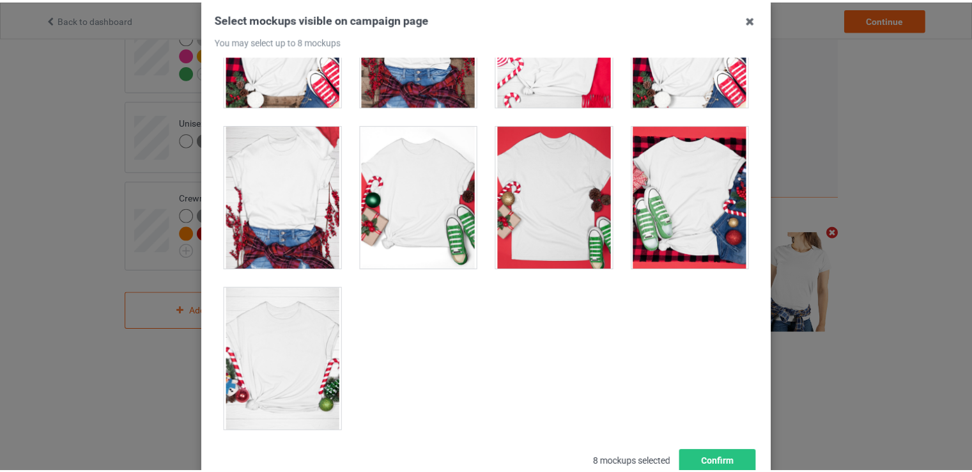
scroll to position [164, 0]
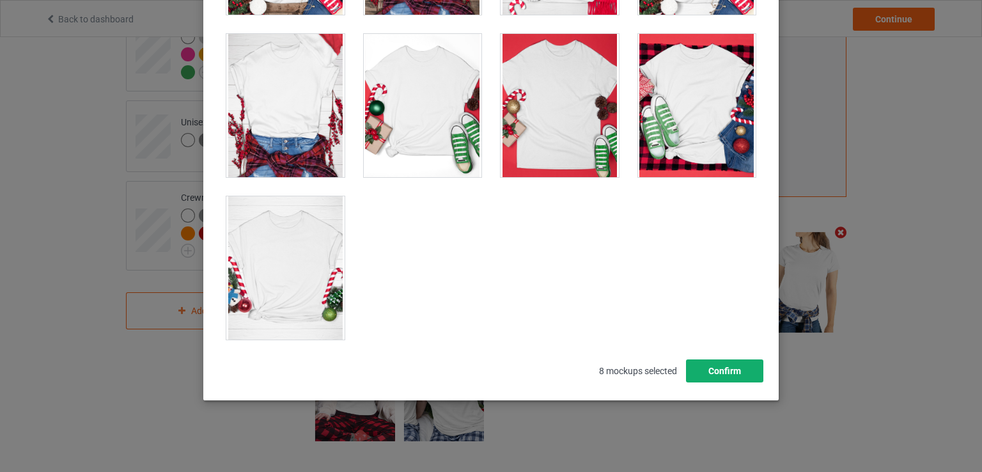
click at [732, 376] on button "Confirm" at bounding box center [724, 370] width 77 height 23
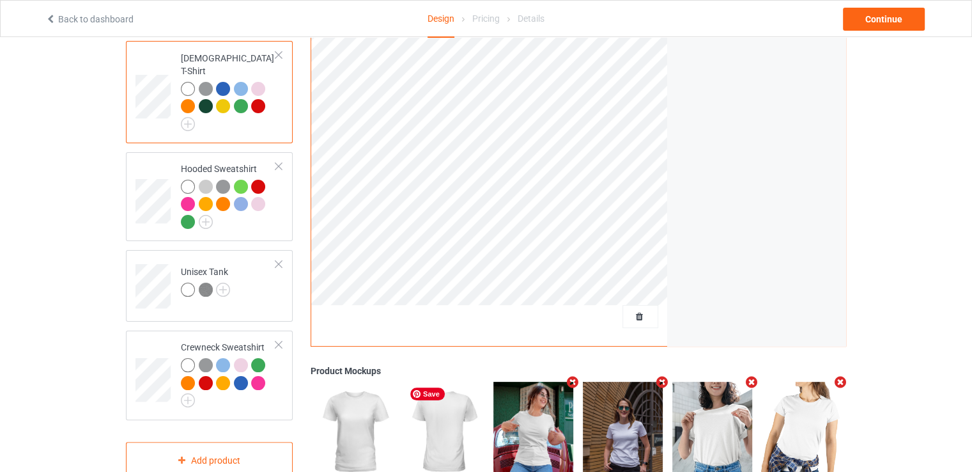
scroll to position [0, 0]
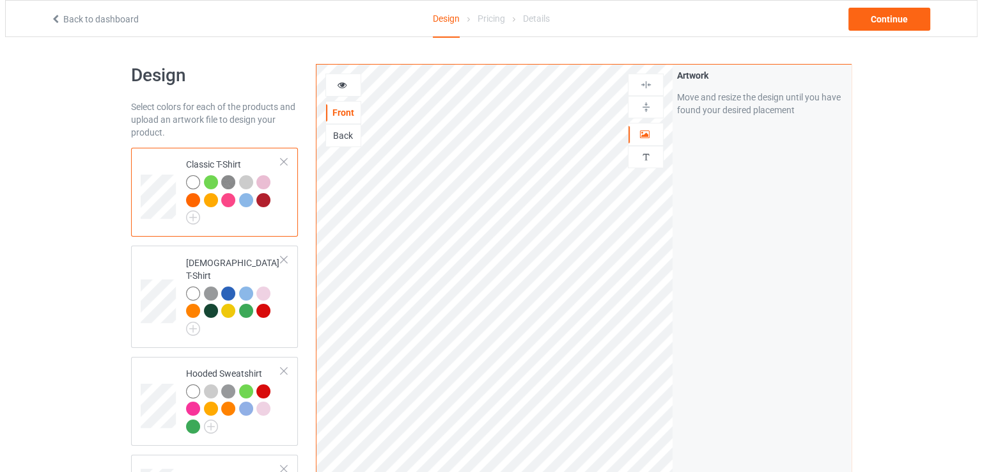
scroll to position [320, 0]
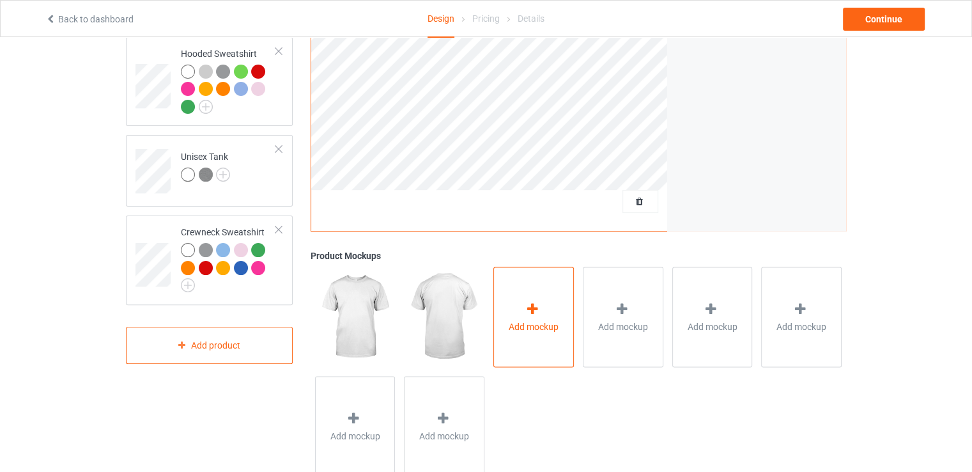
click at [531, 299] on div "Add mockup" at bounding box center [533, 317] width 81 height 100
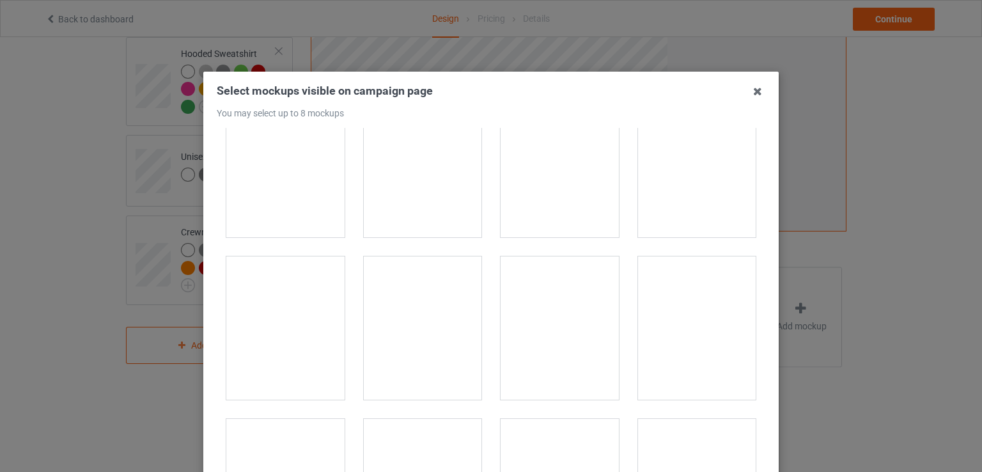
scroll to position [3771, 0]
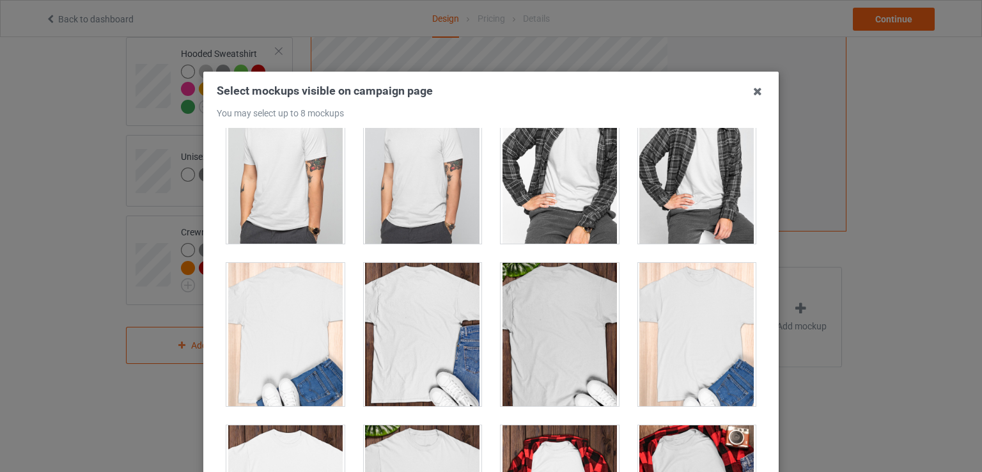
click at [409, 346] on div at bounding box center [423, 334] width 118 height 143
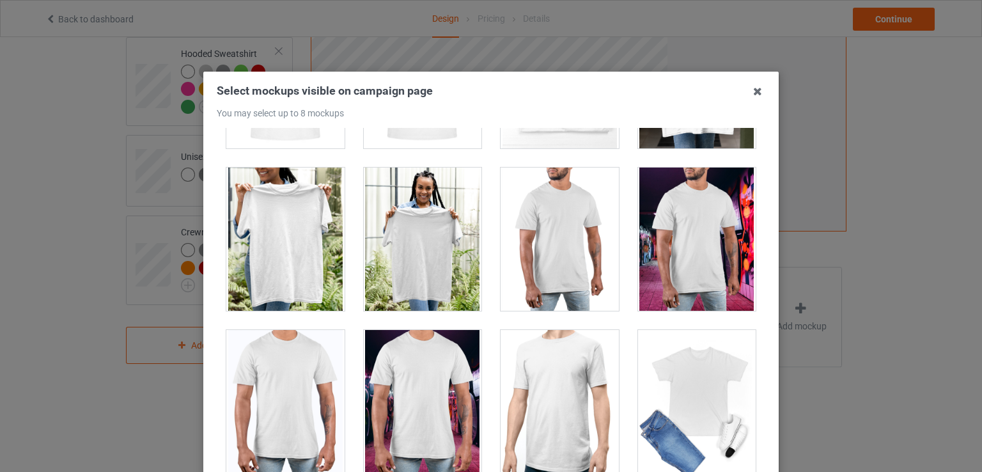
scroll to position [5816, 0]
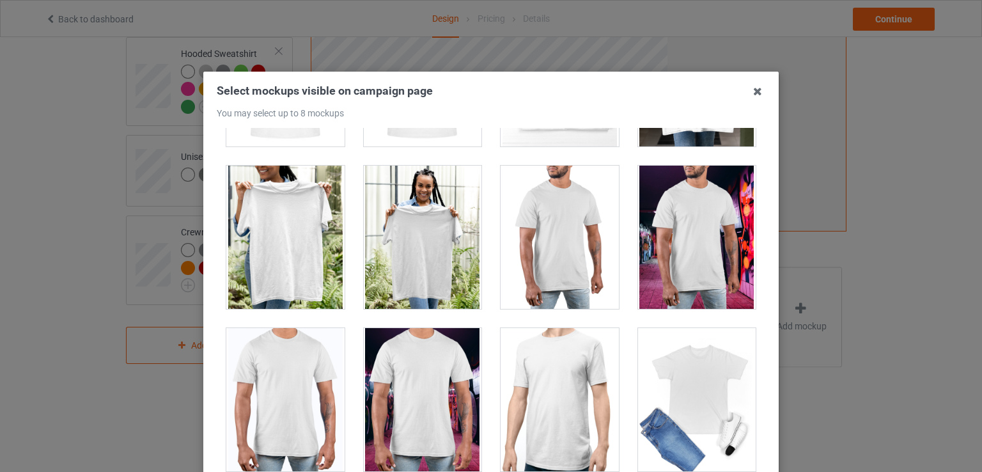
click at [276, 222] on div at bounding box center [285, 237] width 118 height 143
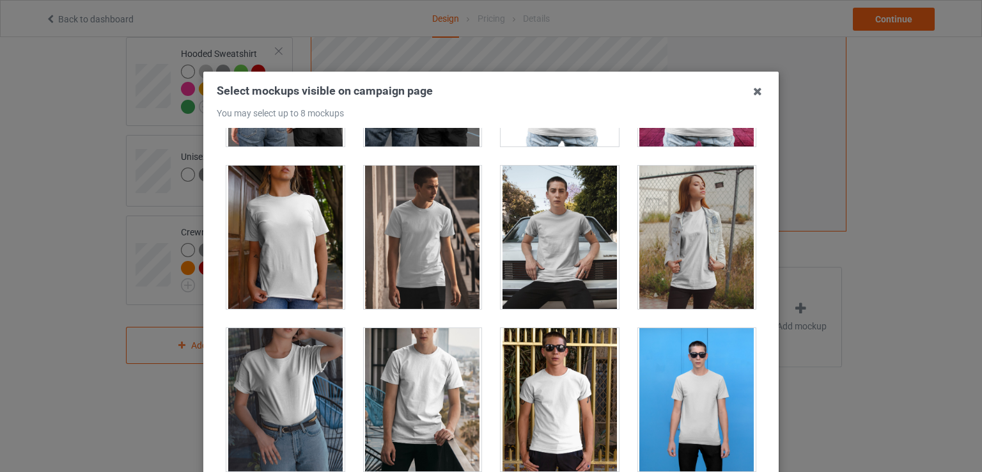
scroll to position [6583, 0]
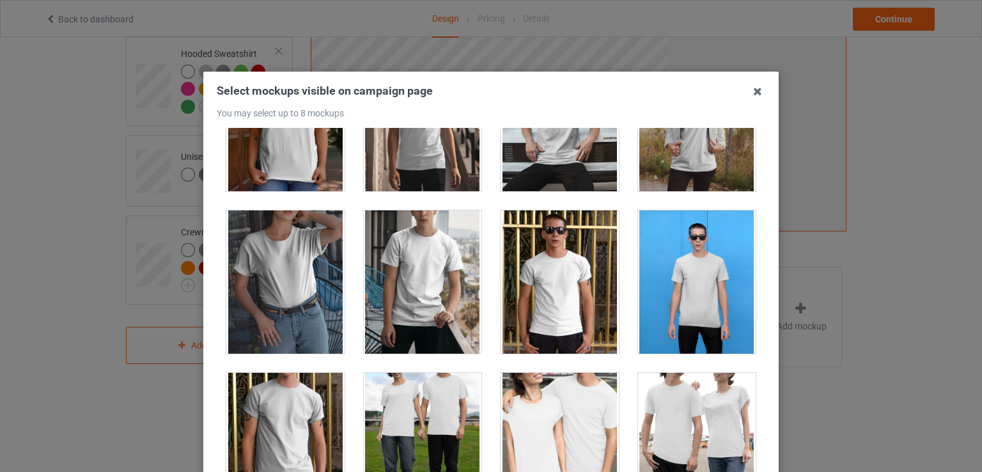
click at [267, 254] on div at bounding box center [285, 281] width 118 height 143
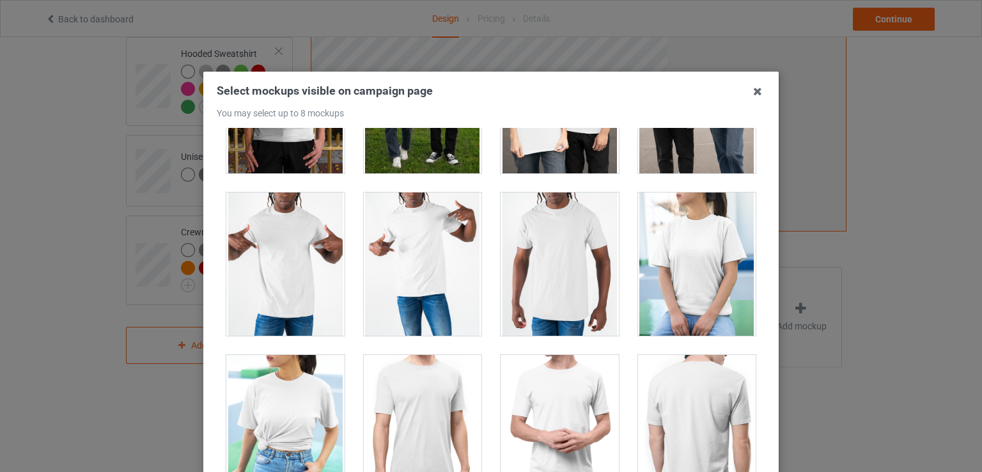
scroll to position [7095, 0]
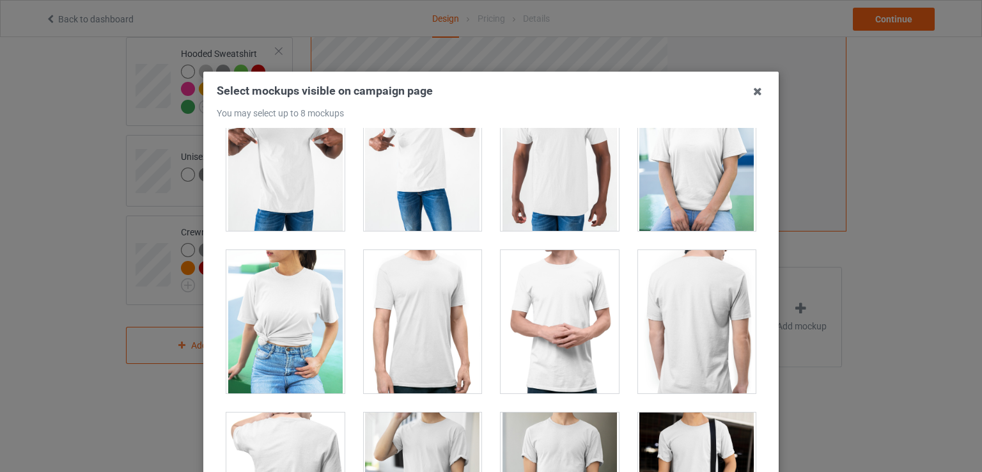
click at [286, 349] on div at bounding box center [285, 321] width 118 height 143
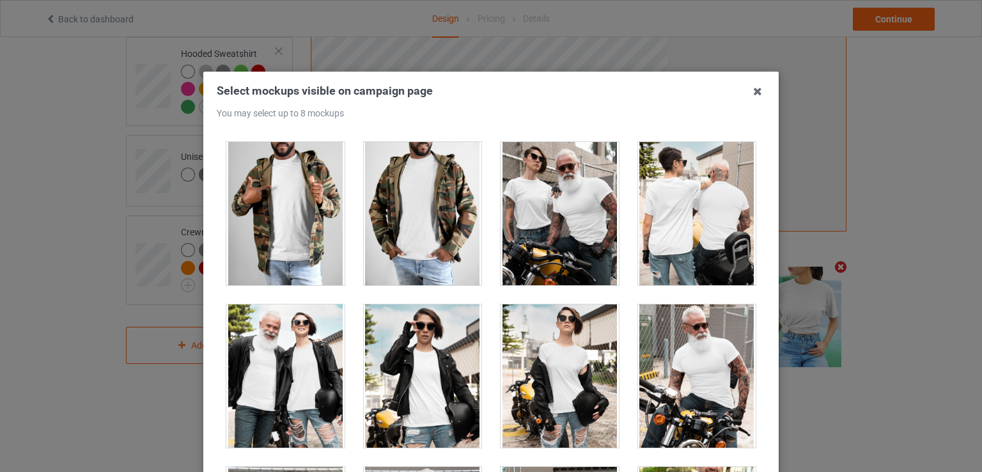
scroll to position [11825, 0]
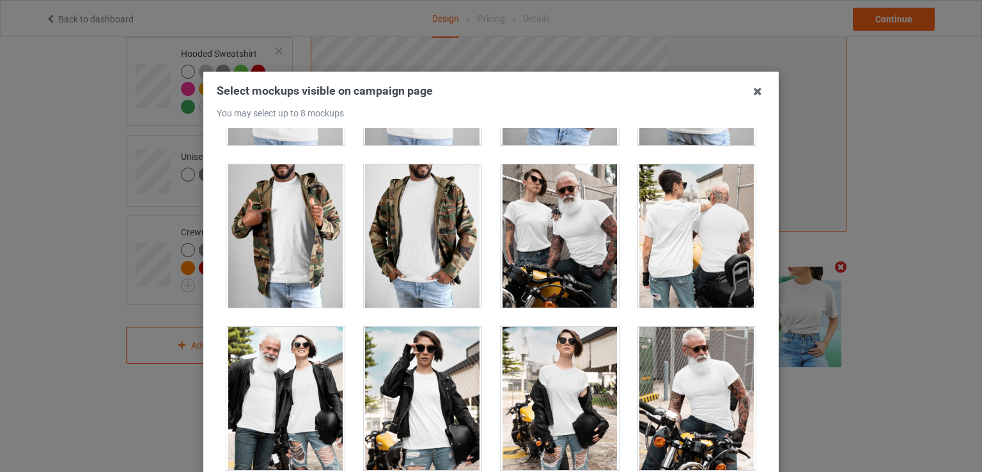
click at [417, 375] on div at bounding box center [423, 398] width 118 height 143
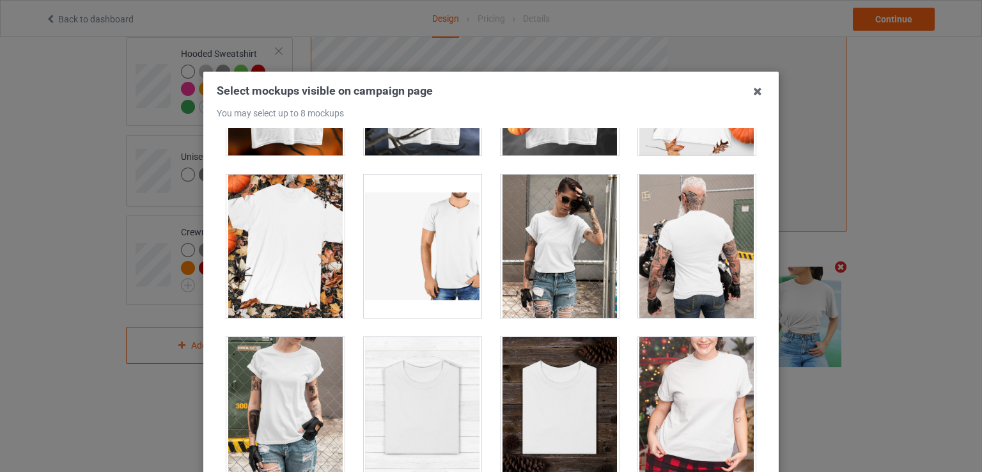
scroll to position [12847, 0]
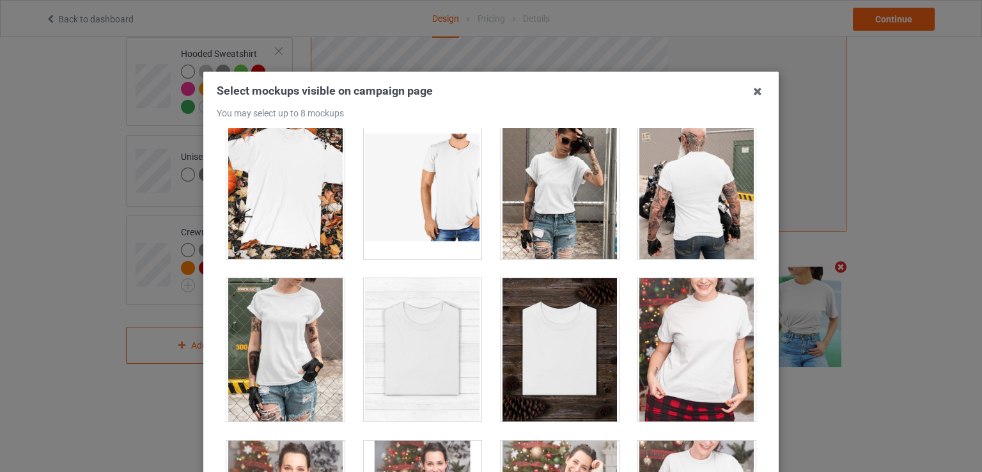
click at [298, 336] on div at bounding box center [285, 349] width 118 height 143
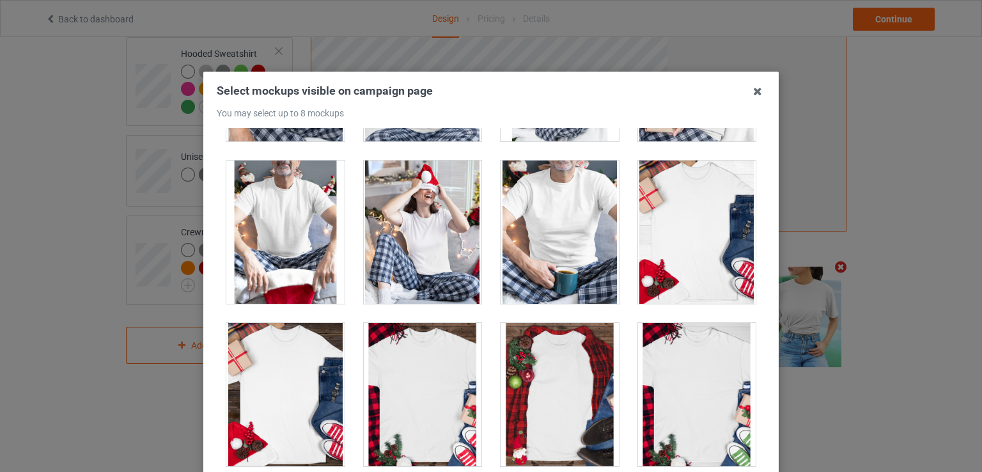
scroll to position [0, 0]
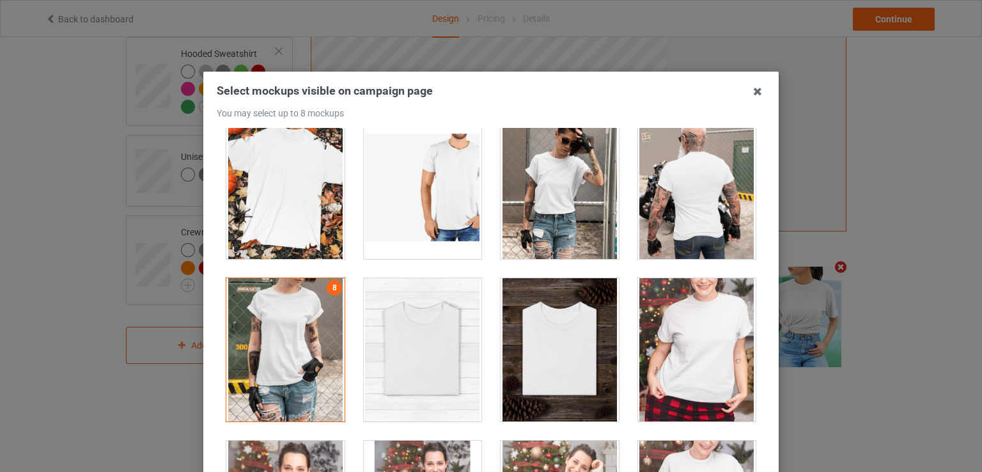
click at [281, 286] on div at bounding box center [285, 349] width 118 height 143
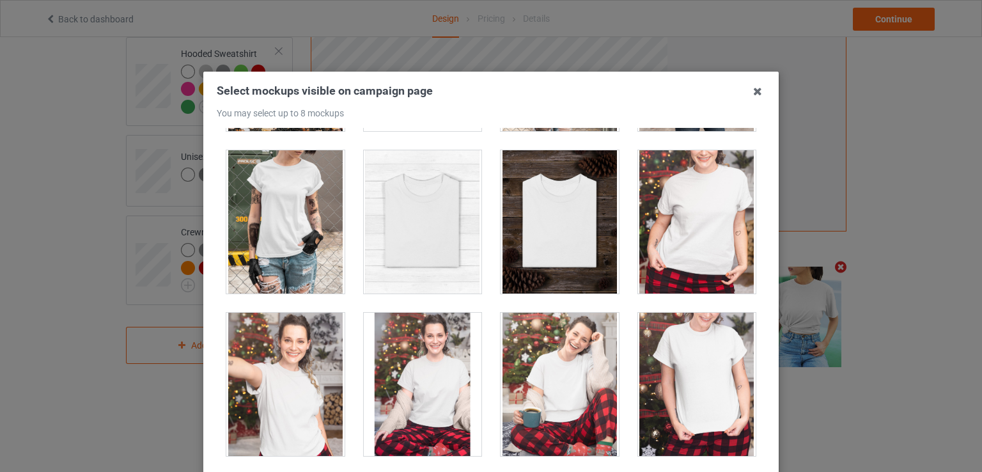
scroll to position [13295, 0]
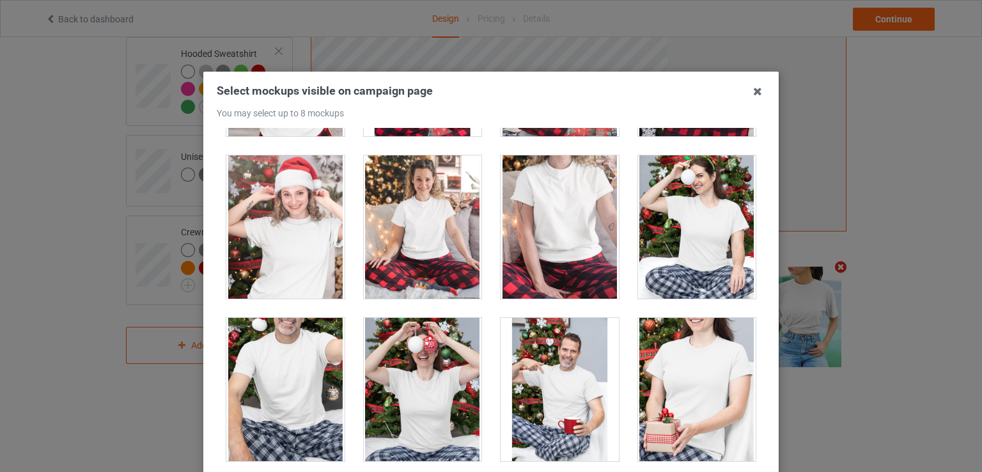
click at [674, 355] on div at bounding box center [697, 389] width 118 height 143
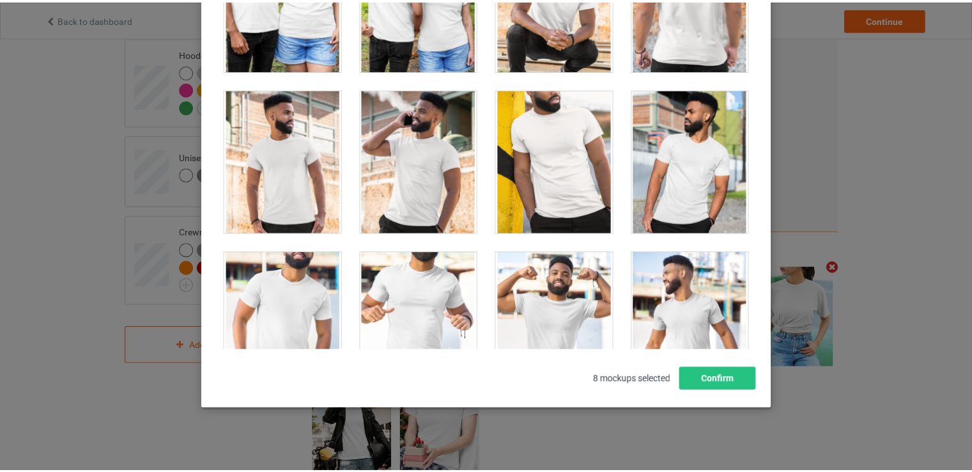
scroll to position [164, 0]
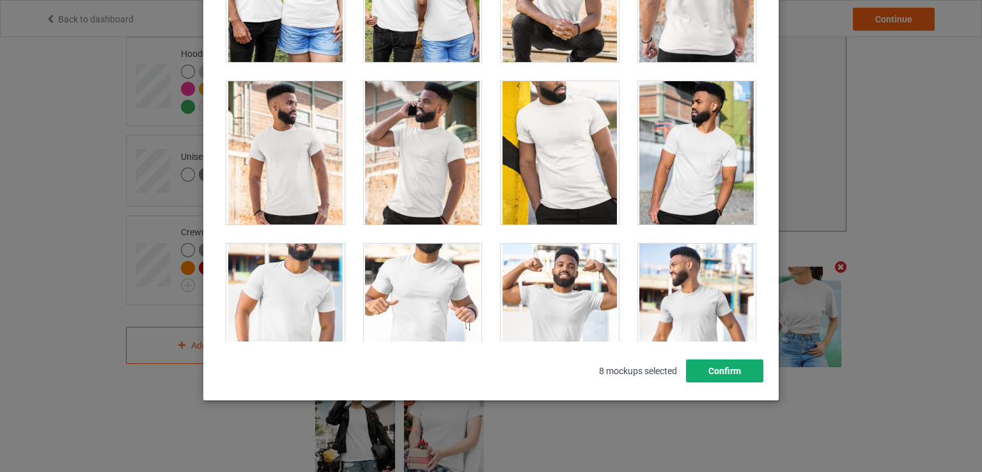
click at [729, 377] on button "Confirm" at bounding box center [724, 370] width 77 height 23
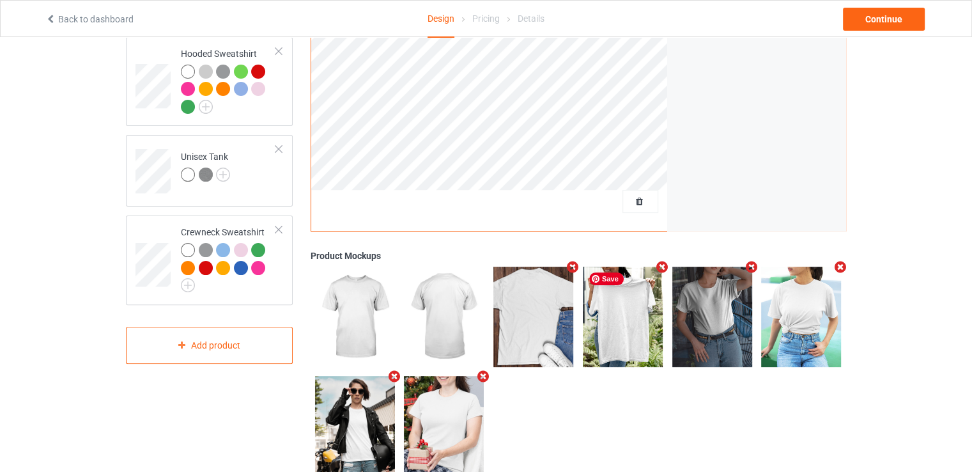
scroll to position [0, 0]
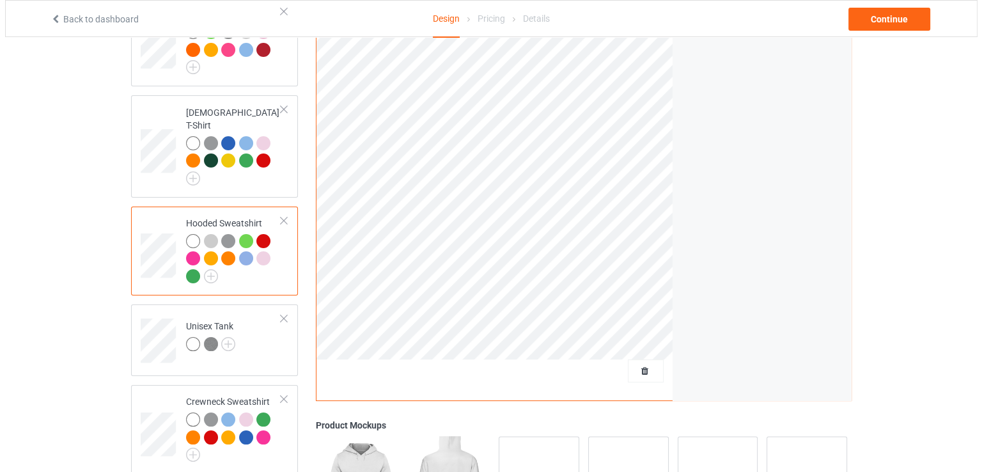
scroll to position [355, 0]
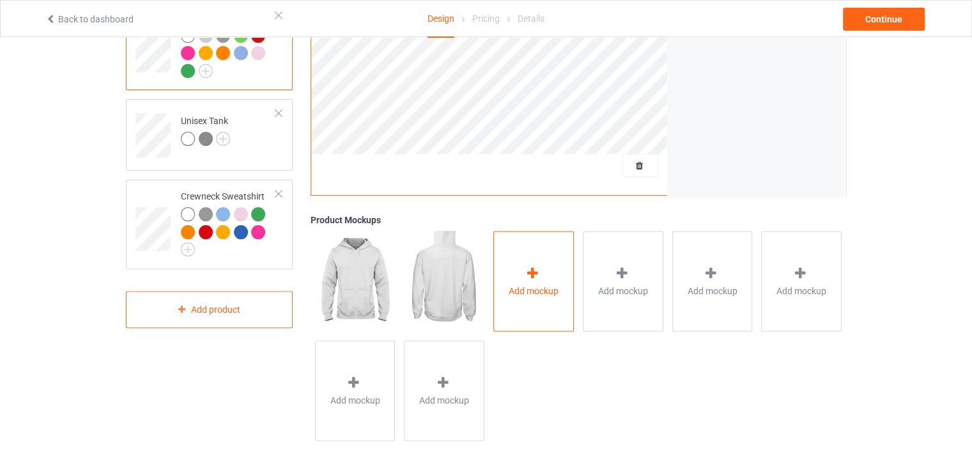
click at [539, 272] on icon at bounding box center [533, 272] width 16 height 13
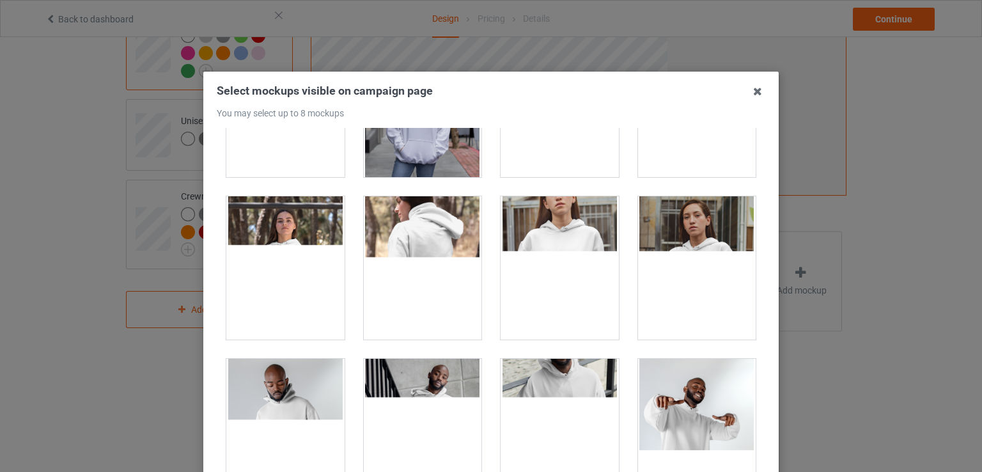
scroll to position [256, 0]
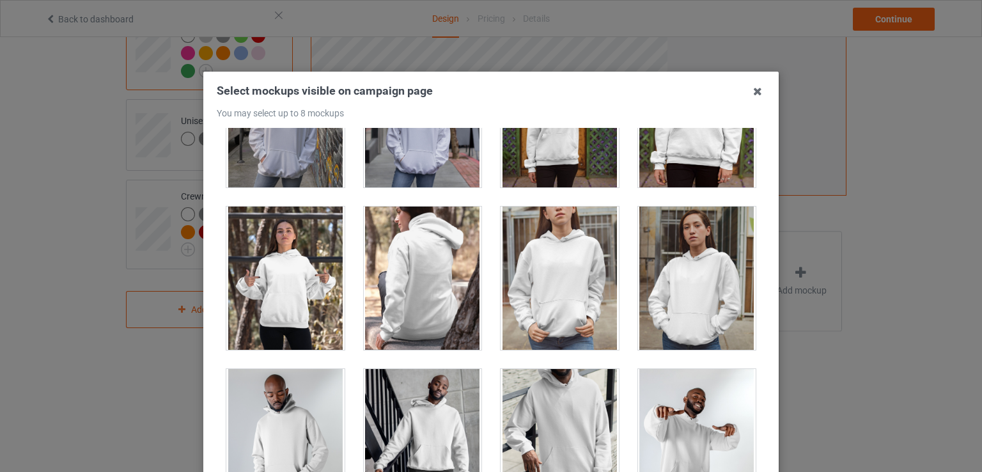
click at [679, 269] on div at bounding box center [697, 277] width 118 height 143
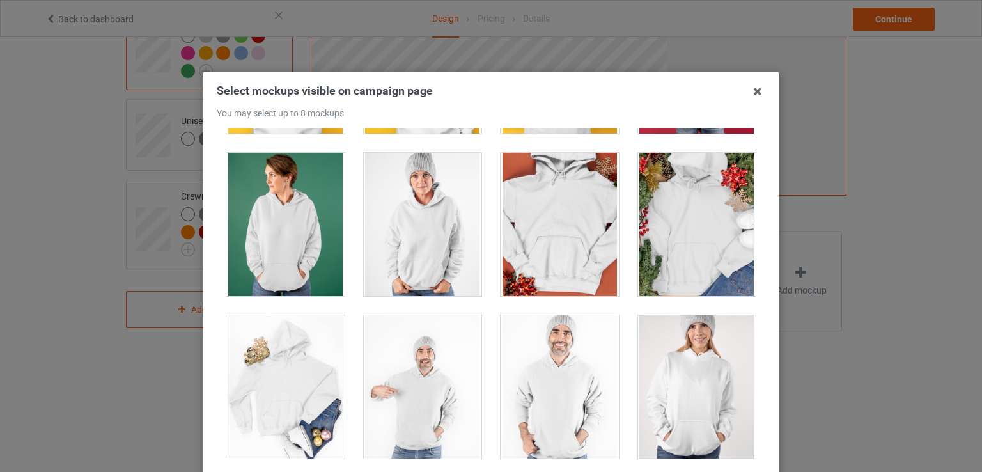
scroll to position [2557, 0]
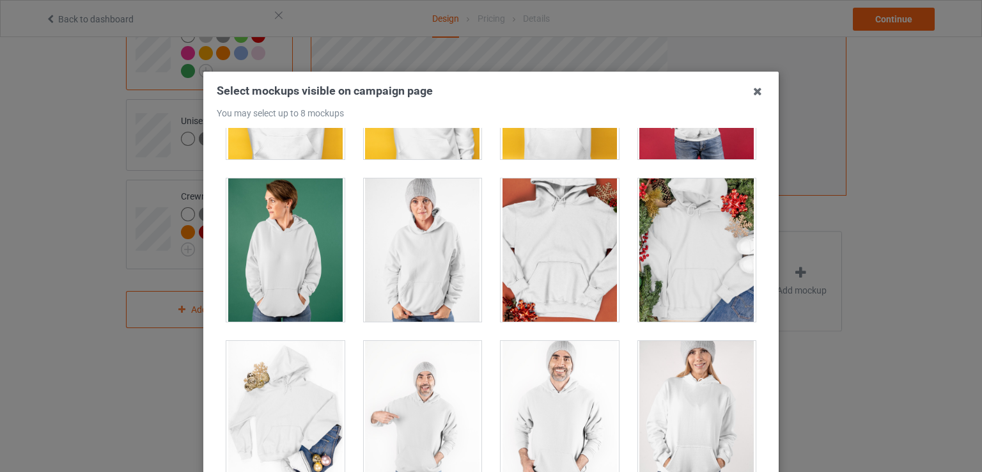
click at [556, 259] on div at bounding box center [559, 249] width 118 height 143
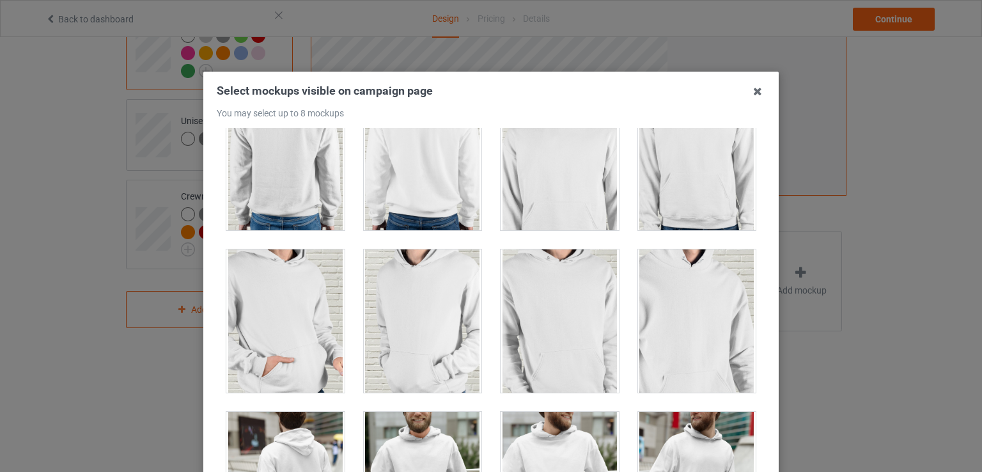
scroll to position [3132, 0]
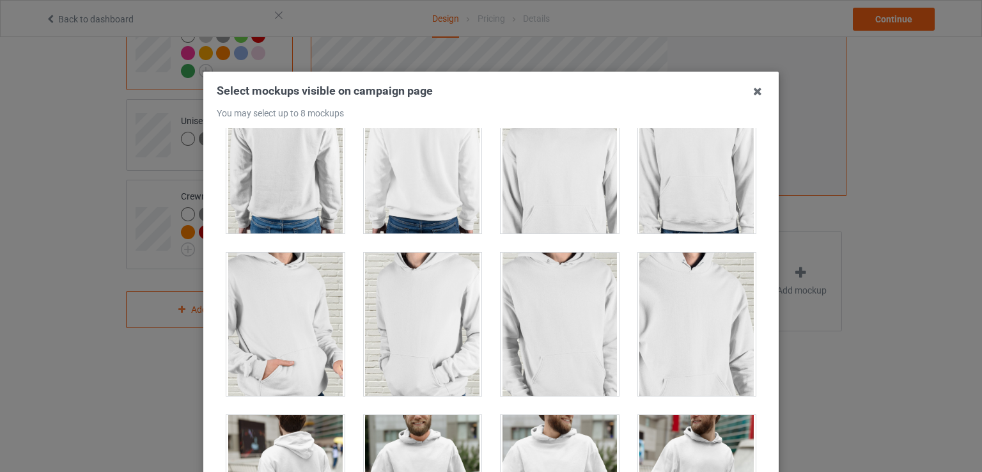
click at [574, 199] on div at bounding box center [559, 161] width 118 height 143
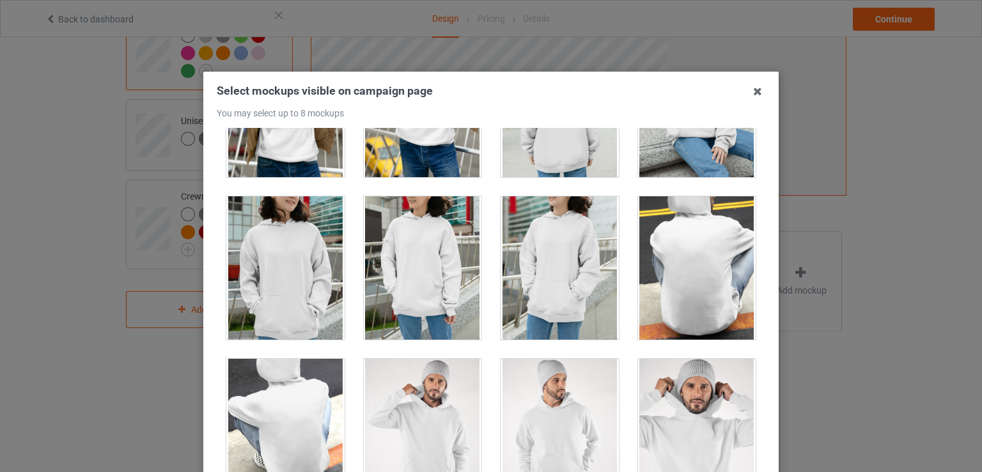
scroll to position [3835, 0]
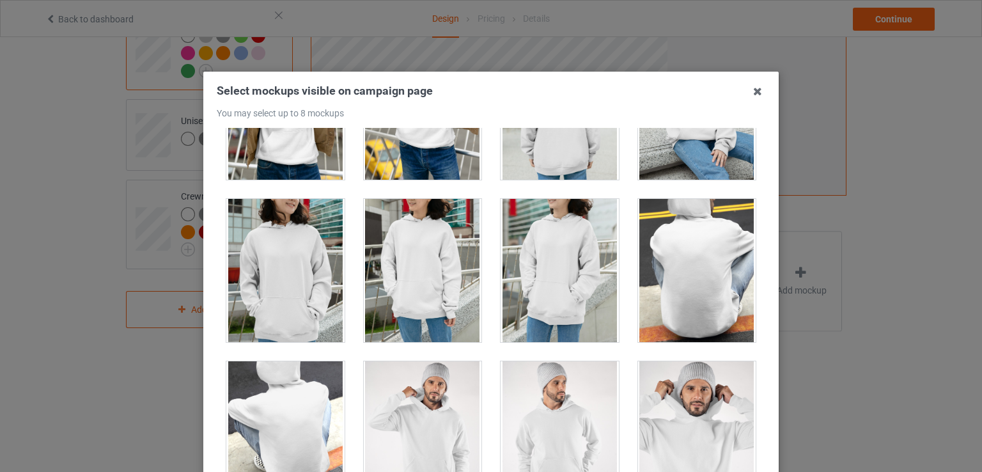
click at [274, 295] on div at bounding box center [285, 270] width 118 height 143
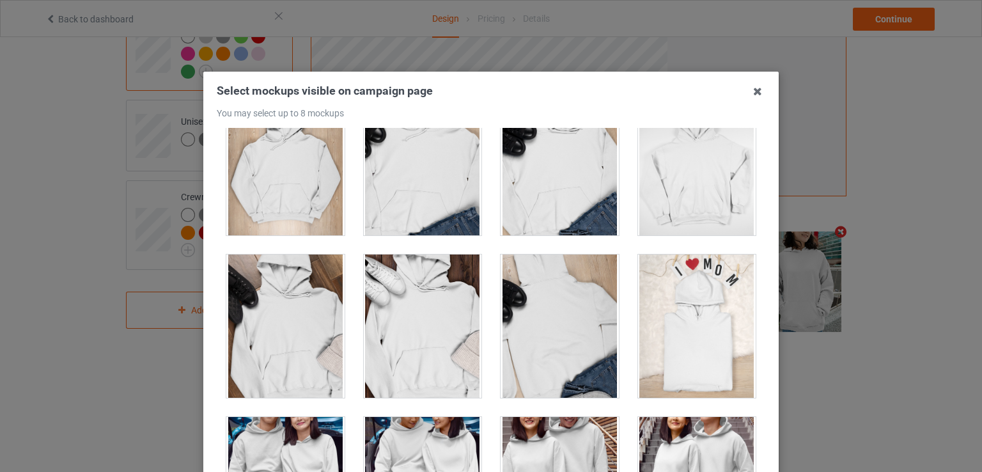
scroll to position [5561, 0]
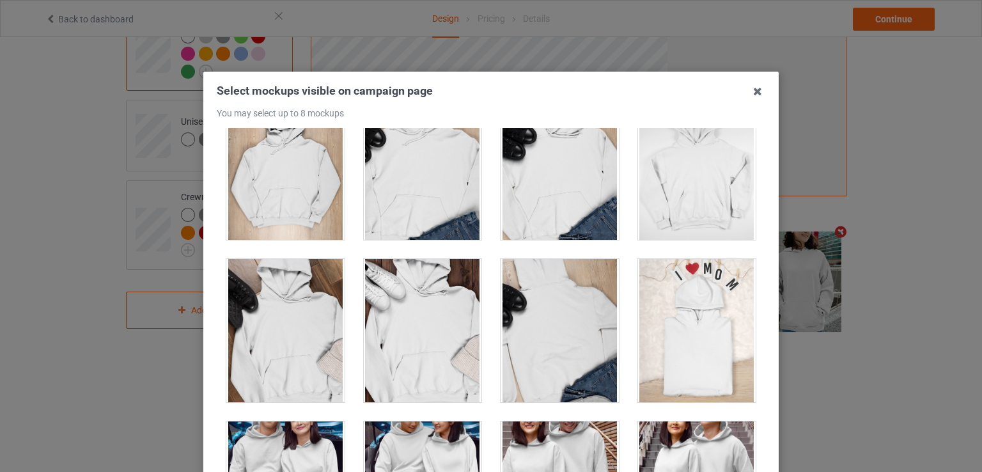
click at [433, 336] on div at bounding box center [423, 330] width 118 height 143
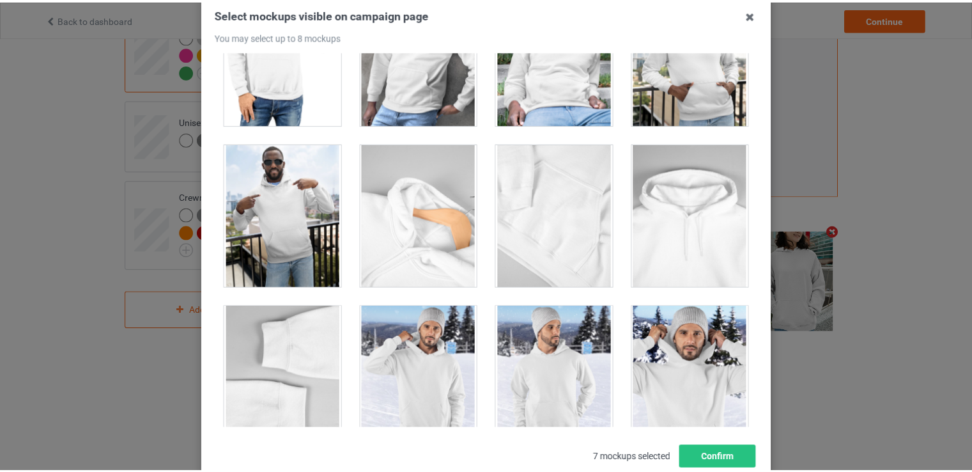
scroll to position [164, 0]
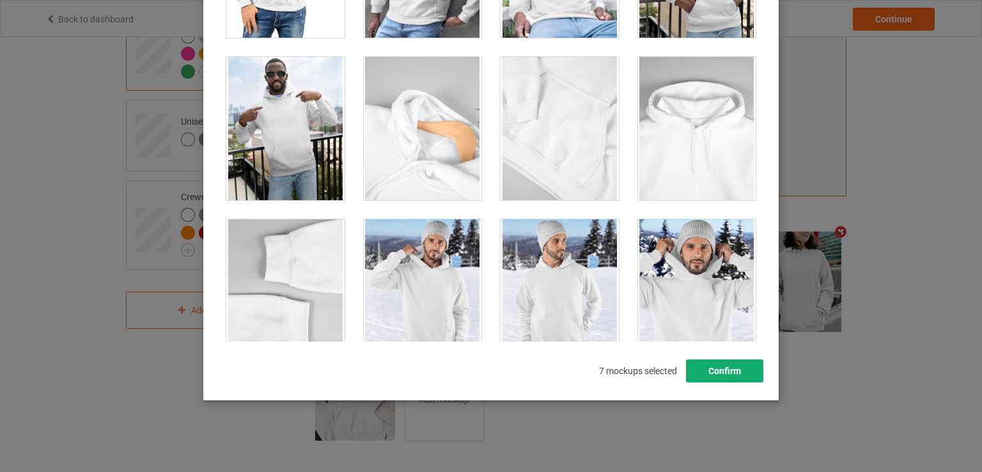
click at [722, 369] on button "Confirm" at bounding box center [724, 370] width 77 height 23
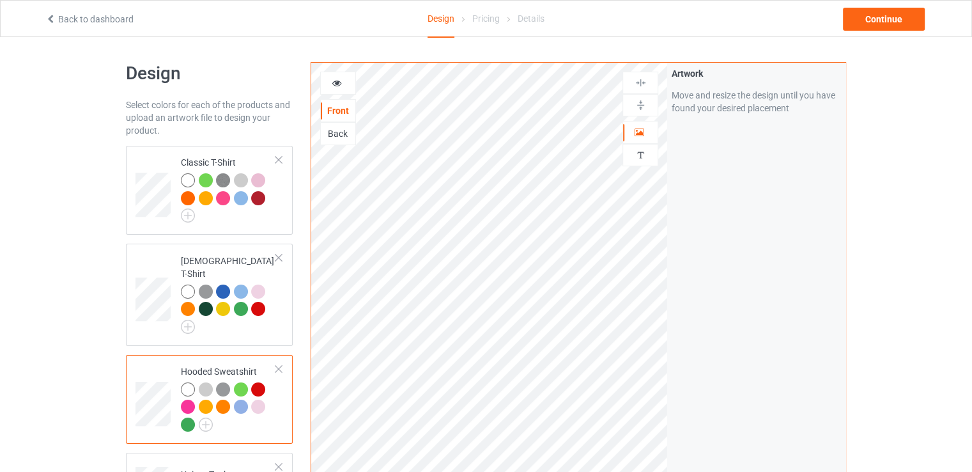
scroll to position [0, 0]
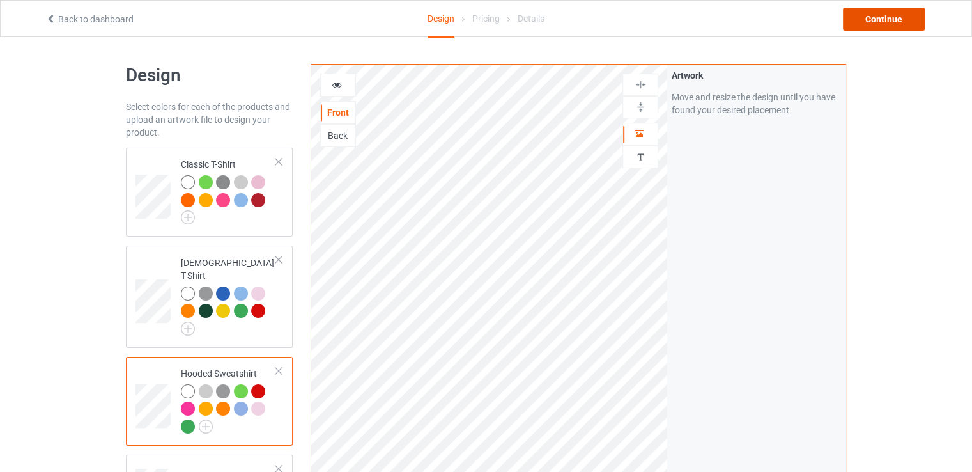
click at [891, 22] on div "Continue" at bounding box center [884, 19] width 82 height 23
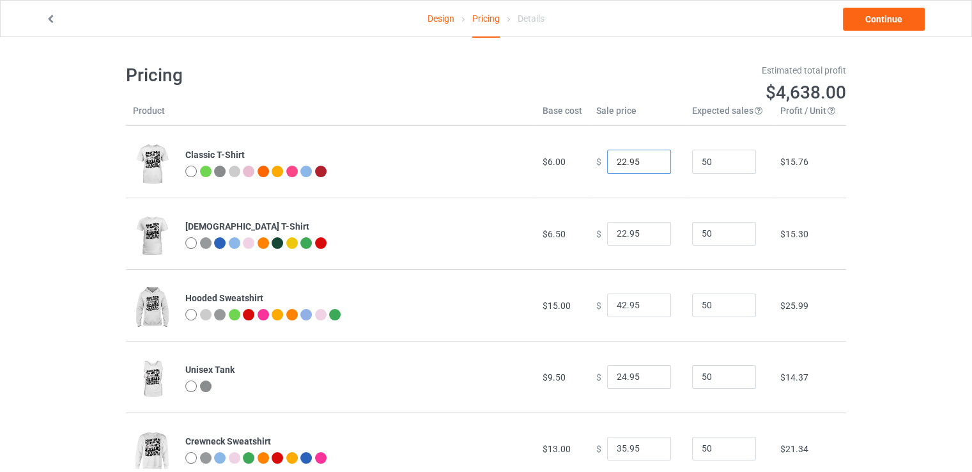
click at [615, 162] on input "22.95" at bounding box center [639, 162] width 64 height 24
type input "24.95"
click at [614, 234] on input "22.95" at bounding box center [639, 234] width 64 height 24
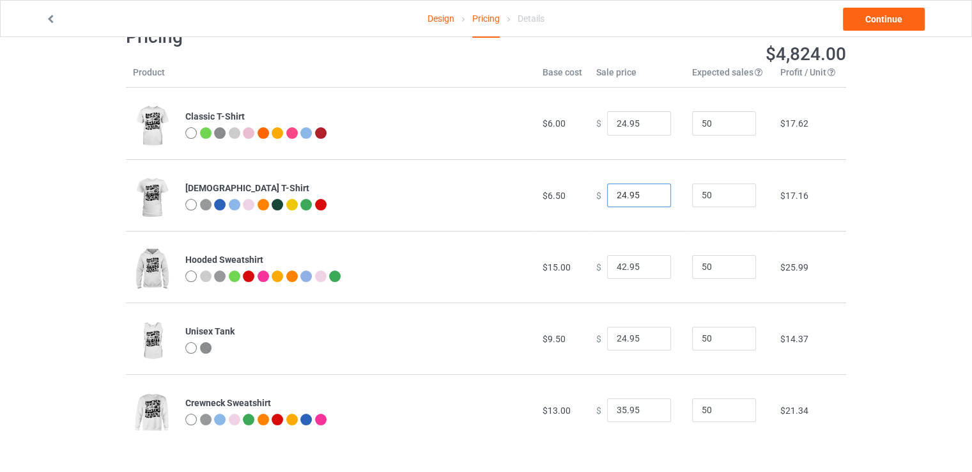
scroll to position [39, 0]
type input "24.95"
click at [620, 338] on input "24.95" at bounding box center [639, 338] width 64 height 24
type input "28.95"
click at [568, 378] on td "$13.00" at bounding box center [563, 409] width 54 height 72
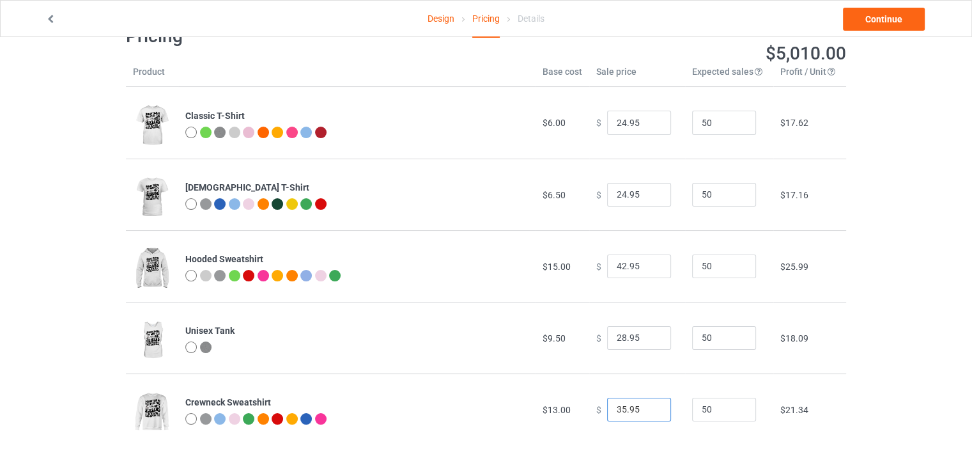
click at [616, 413] on input "35.95" at bounding box center [639, 410] width 64 height 24
type input "39.95"
click at [887, 352] on div "Design Pricing Details Continue Pricing Estimated total profit $5,196.00 Produc…" at bounding box center [486, 235] width 972 height 474
click at [890, 20] on link "Continue" at bounding box center [884, 19] width 82 height 23
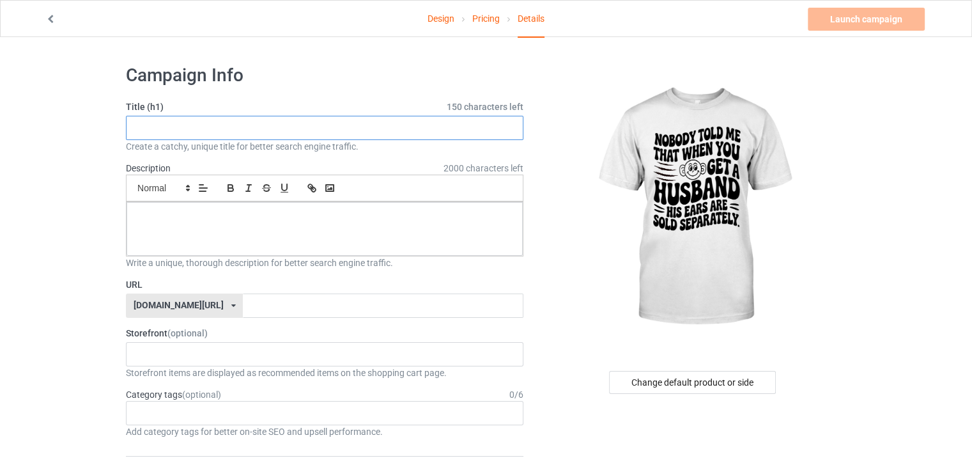
click at [332, 131] on input "text" at bounding box center [325, 128] width 398 height 24
paste input "Nobody told me that when you get a husband, his ears are sold separately"
type input "Nobody told me that when you get a husband, his ears are sold separately"
click at [244, 213] on p at bounding box center [325, 216] width 376 height 12
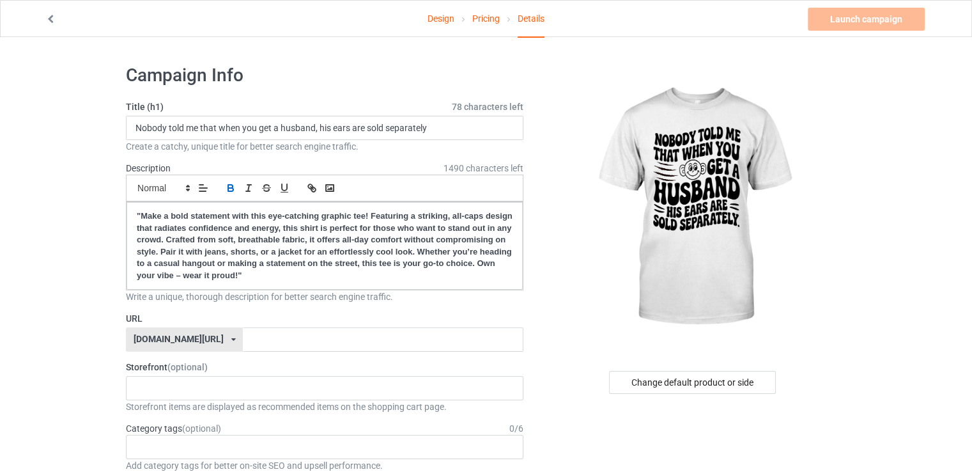
drag, startPoint x: 139, startPoint y: 127, endPoint x: 203, endPoint y: 130, distance: 64.6
click at [203, 130] on input "Nobody told me that when you get a husband, his ears are sold separately" at bounding box center [325, 128] width 398 height 24
click at [153, 138] on input "Nobody told me that when you get a husband, his ears are sold separately" at bounding box center [325, 128] width 398 height 24
drag, startPoint x: 133, startPoint y: 129, endPoint x: 313, endPoint y: 126, distance: 179.6
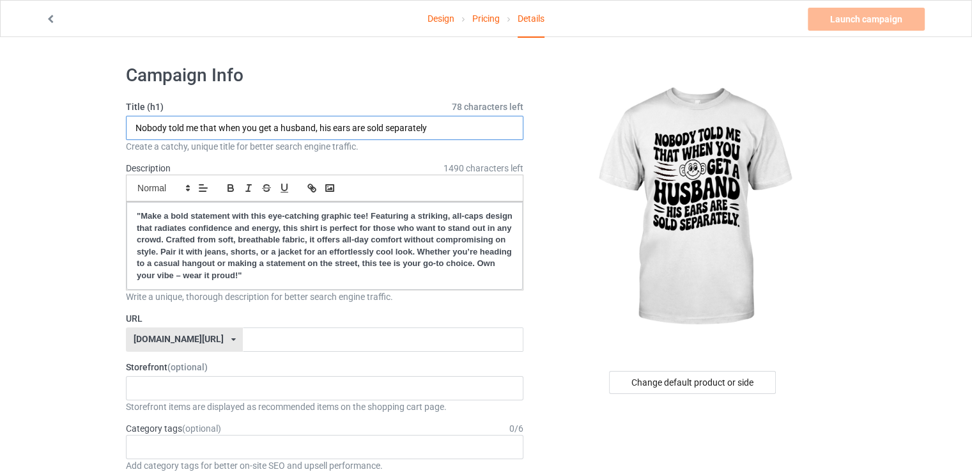
click at [313, 126] on input "Nobody told me that when you get a husband, his ears are sold separately" at bounding box center [325, 128] width 398 height 24
click at [263, 343] on input "text" at bounding box center [383, 339] width 280 height 24
paste input "Nobody told me that when you get a husband"
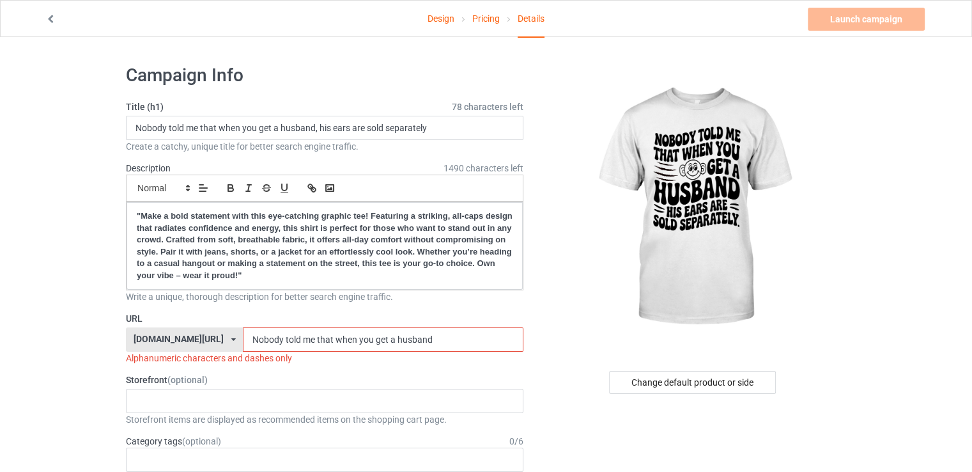
click at [261, 335] on input "Nobody told me that when you get a husband" at bounding box center [383, 339] width 280 height 24
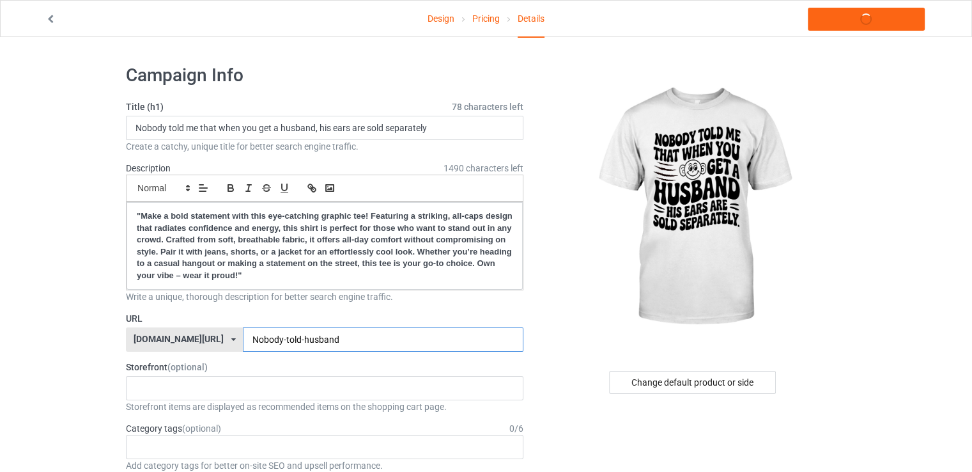
type input "Nobody-told-husband"
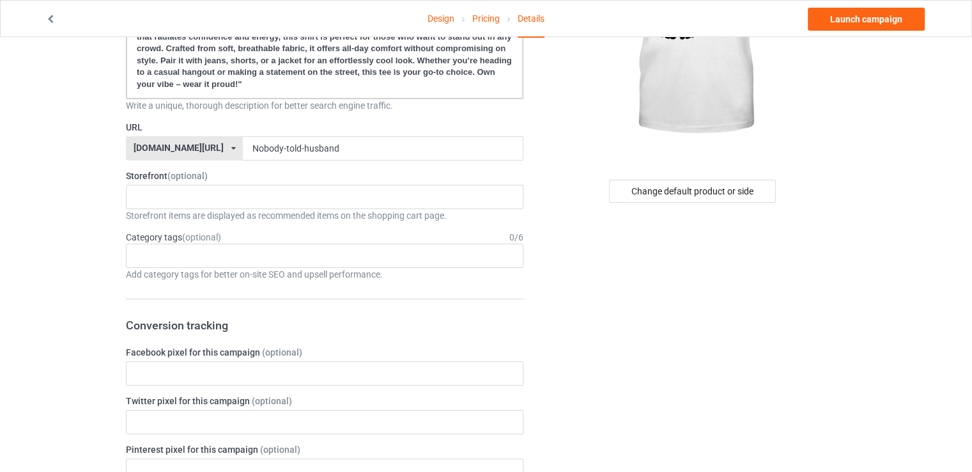
scroll to position [192, 0]
click at [162, 202] on div "Pets Collection Dogs Collection Cat Collections Tennis Shoes Sport Shoes Trendi…" at bounding box center [325, 196] width 398 height 24
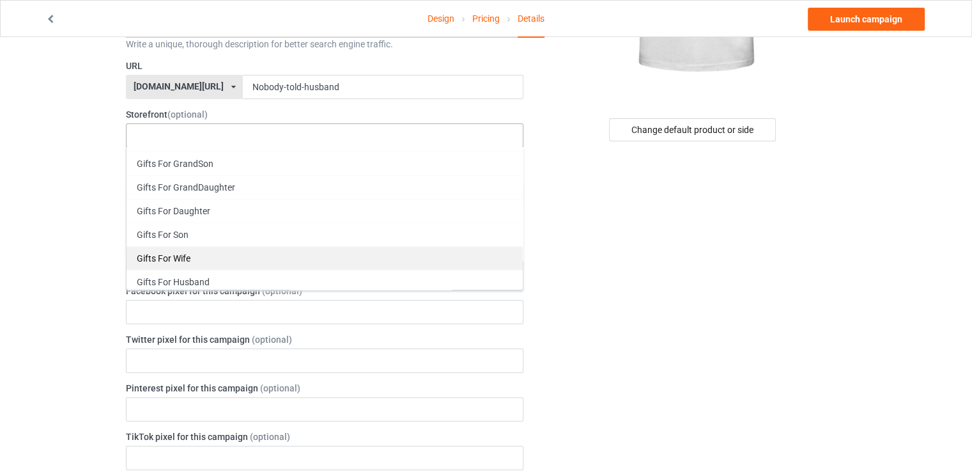
scroll to position [256, 0]
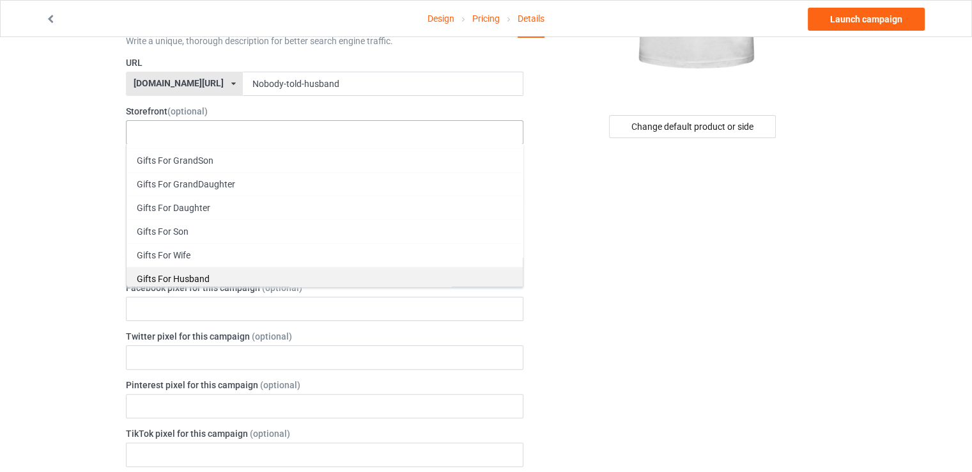
click at [189, 272] on div "Gifts For Husband" at bounding box center [325, 279] width 396 height 24
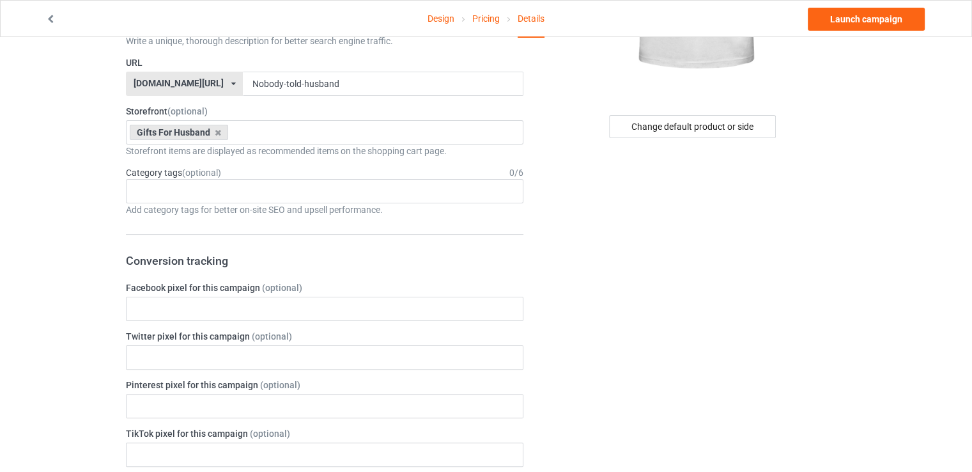
click at [56, 283] on div "Design Pricing Details Launch campaign Campaign Info Title (h1) 78 characters l…" at bounding box center [486, 460] width 972 height 1359
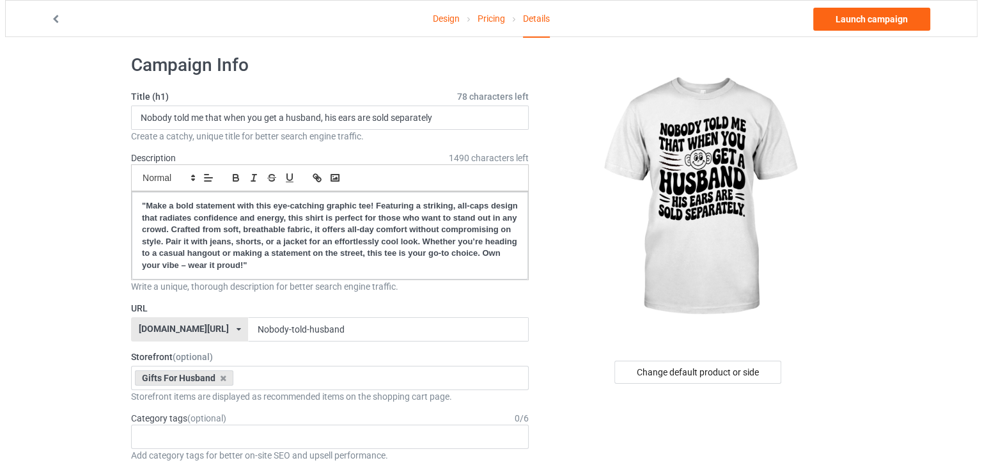
scroll to position [0, 0]
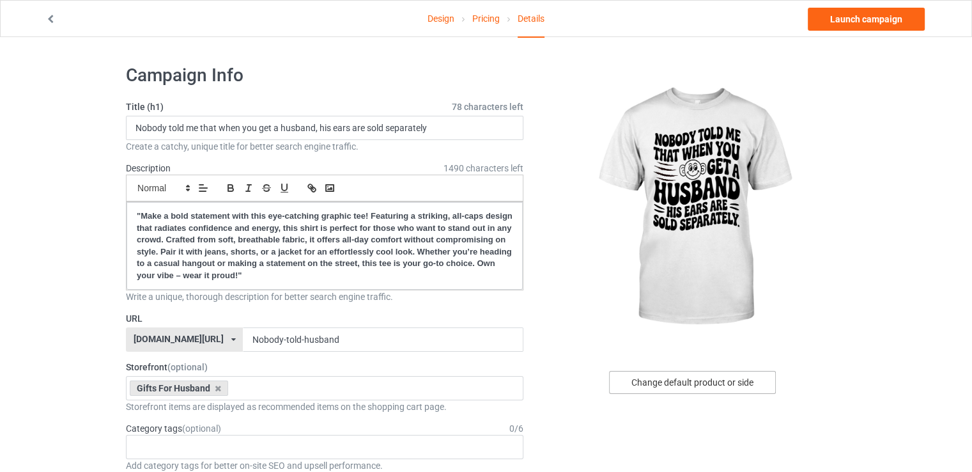
click at [682, 389] on div "Change default product or side" at bounding box center [692, 382] width 167 height 23
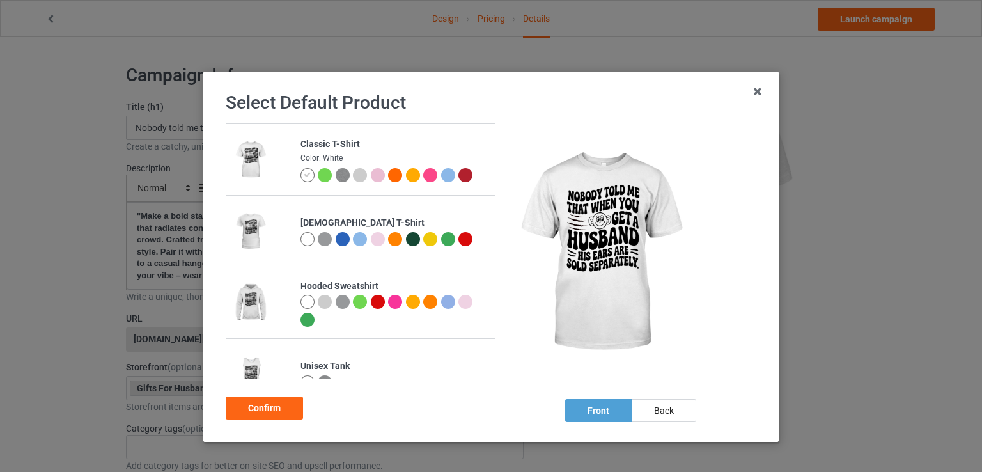
click at [318, 238] on div at bounding box center [325, 239] width 14 height 14
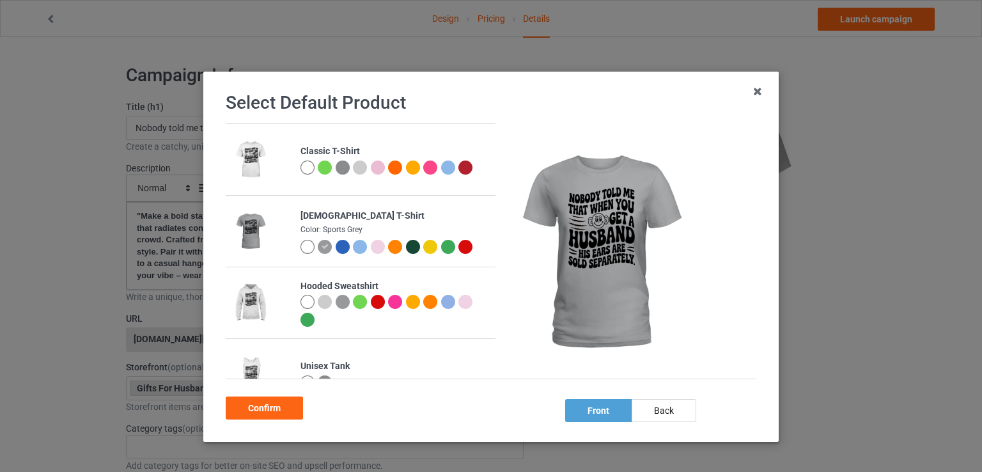
click at [371, 250] on div at bounding box center [378, 247] width 14 height 14
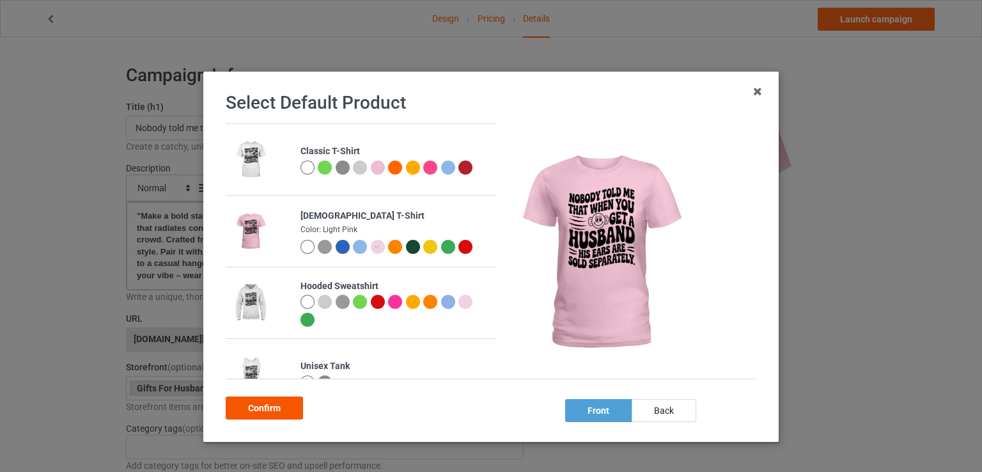
click at [270, 408] on div "Confirm" at bounding box center [264, 407] width 77 height 23
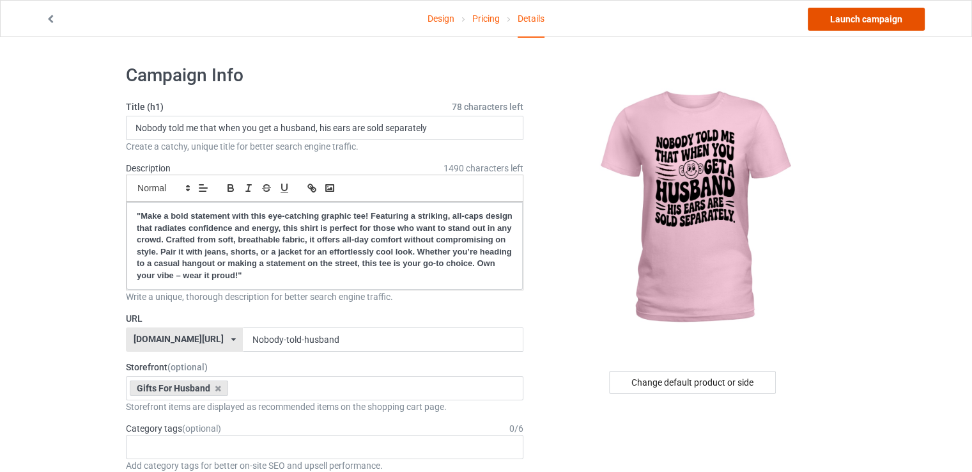
click at [862, 21] on link "Launch campaign" at bounding box center [866, 19] width 117 height 23
